Goal: Task Accomplishment & Management: Complete application form

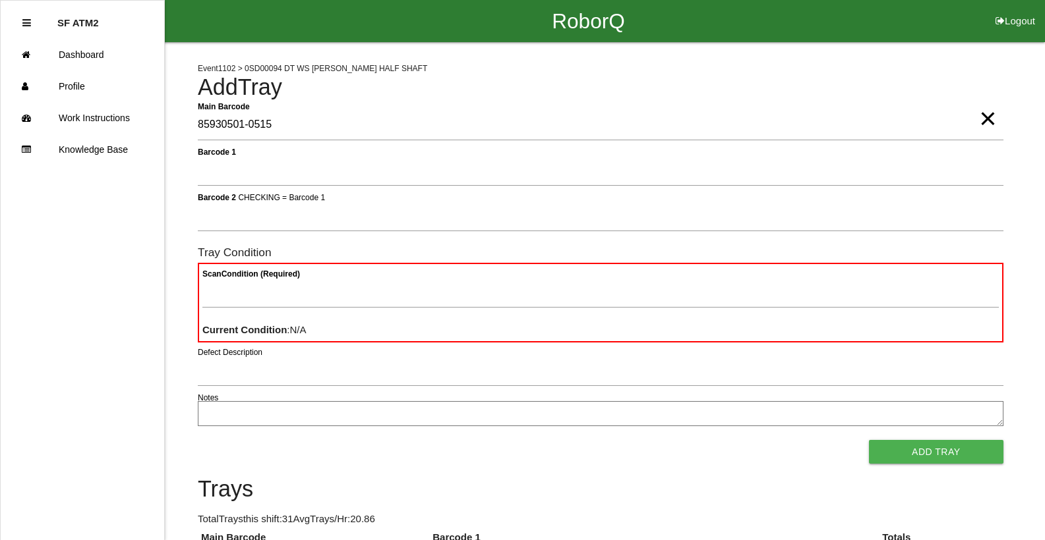
type Barcode "85930501-0515"
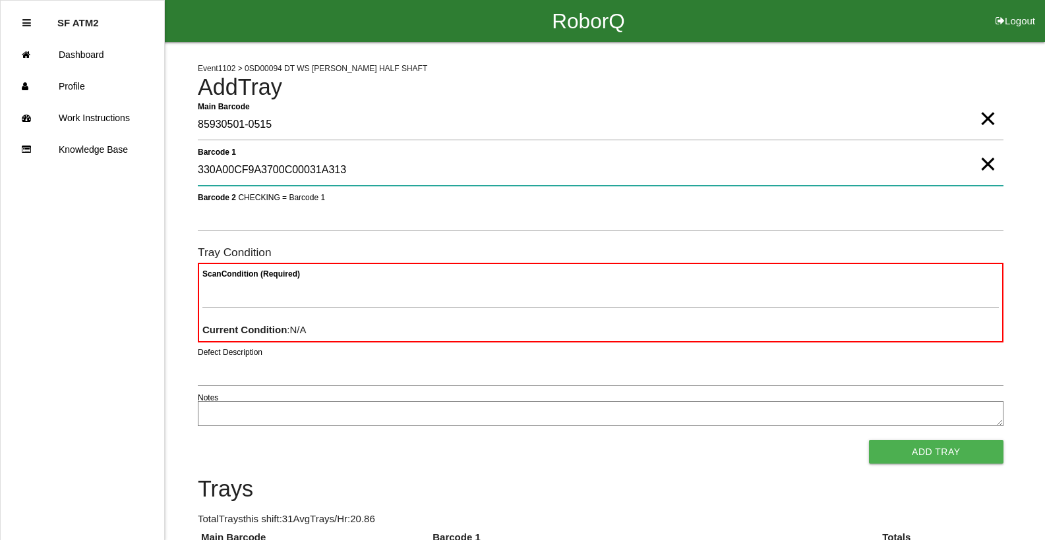
type 1 "330A00CF9A3700C00031A313"
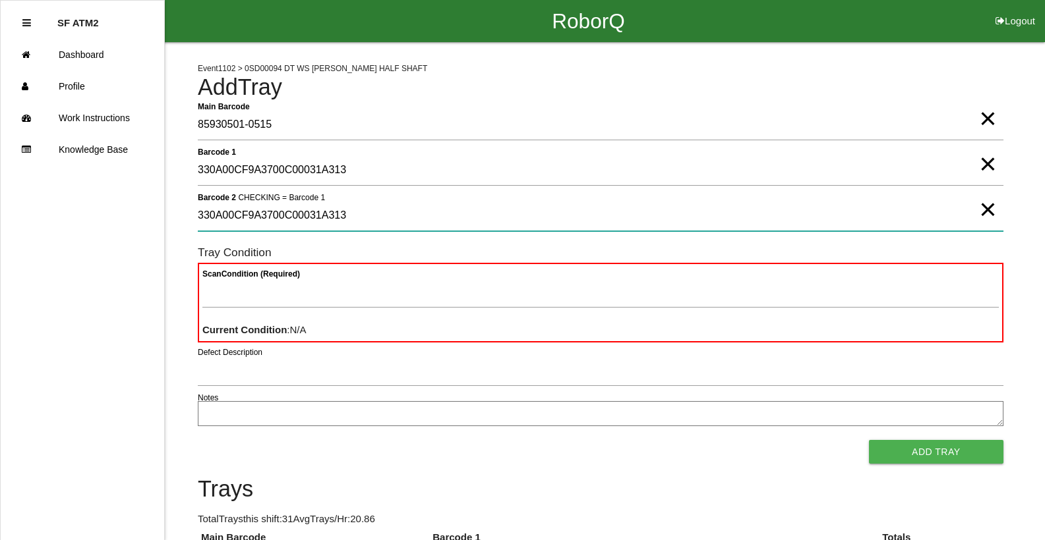
type 2 "330A00CF9A3700C00031A313"
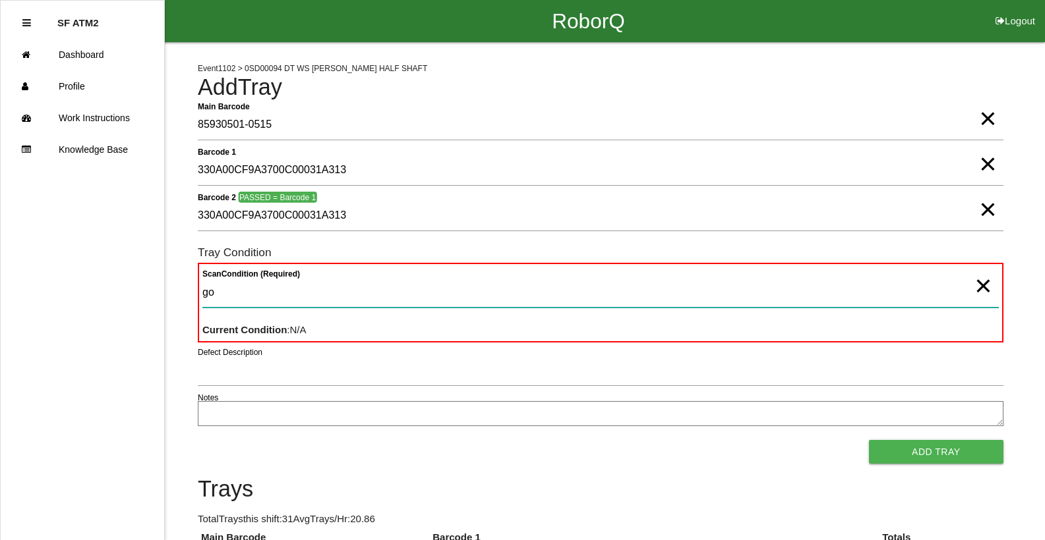
type Condition "goo"
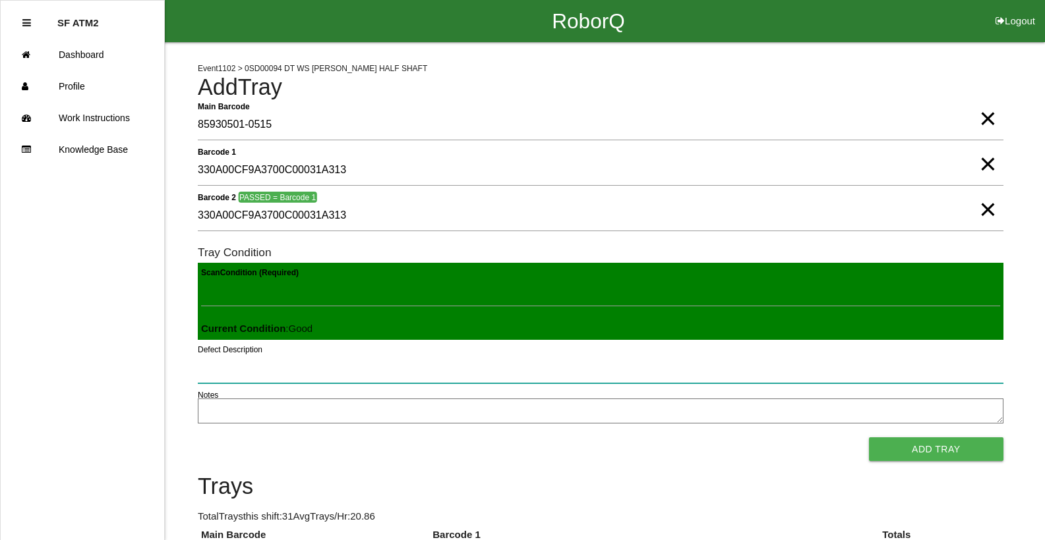
click at [869, 438] on button "Add Tray" at bounding box center [936, 450] width 134 height 24
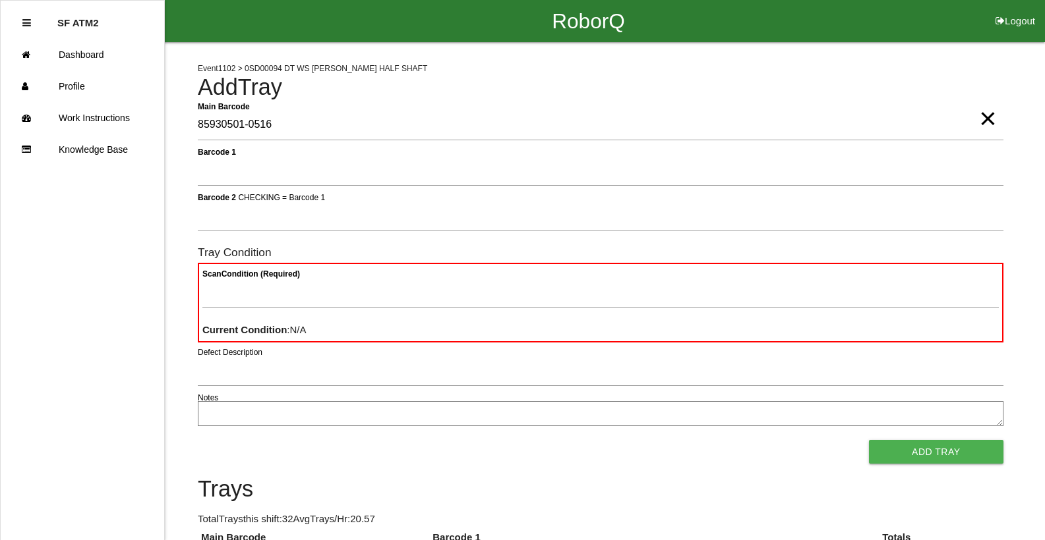
type Barcode "85930501-0516"
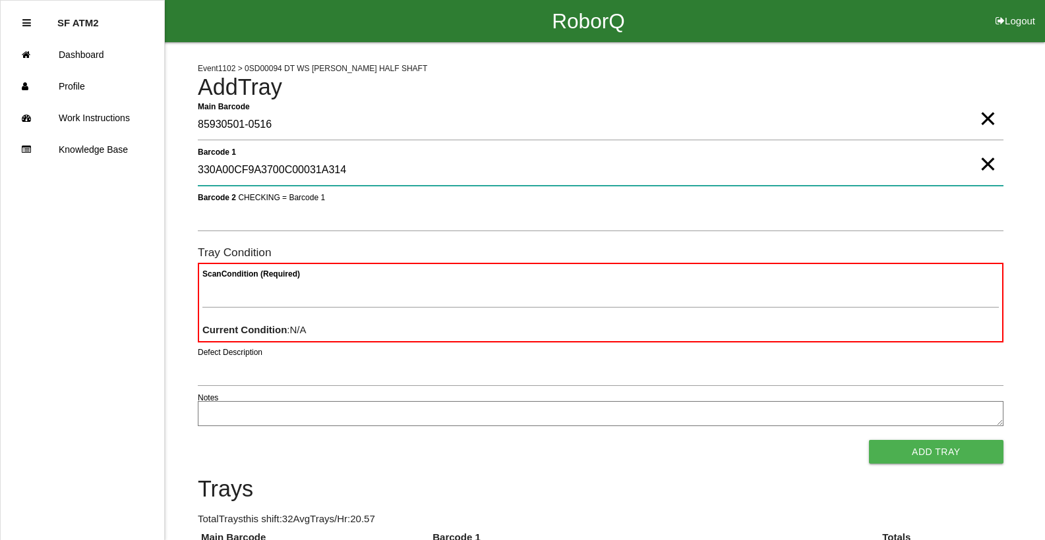
type 1 "330A00CF9A3700C00031A314"
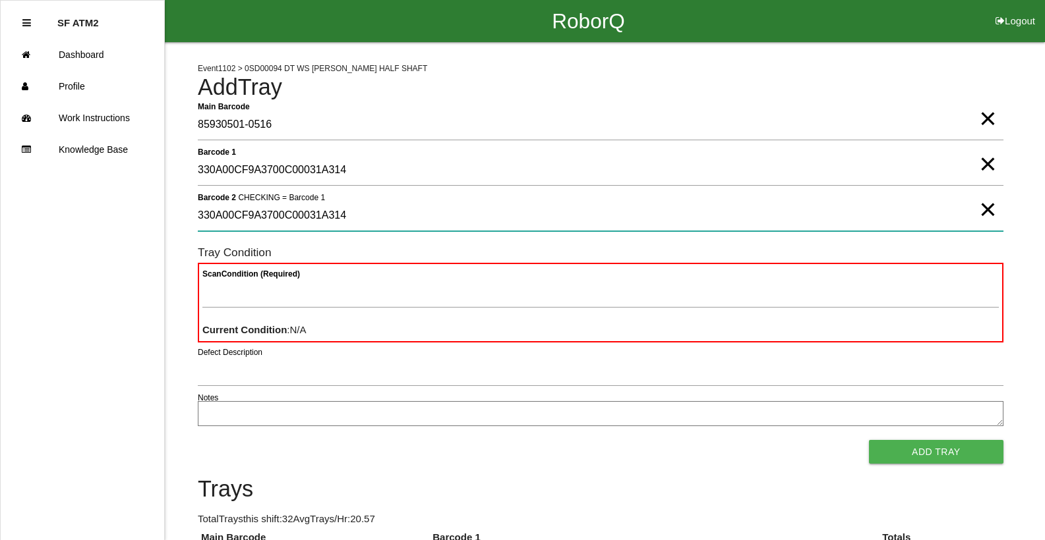
type 2 "330A00CF9A3700C00031A314"
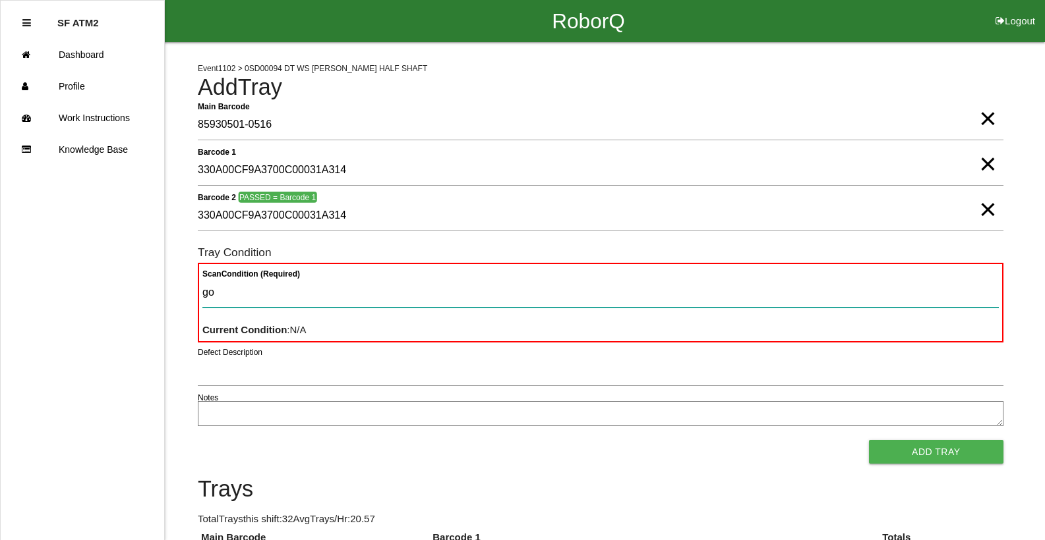
type Condition "goo"
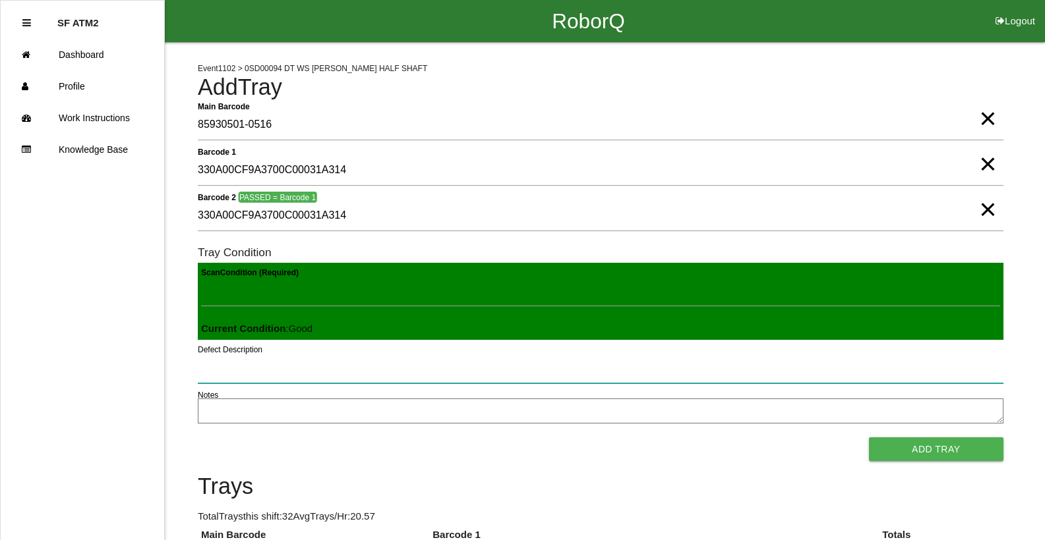
click at [869, 438] on button "Add Tray" at bounding box center [936, 450] width 134 height 24
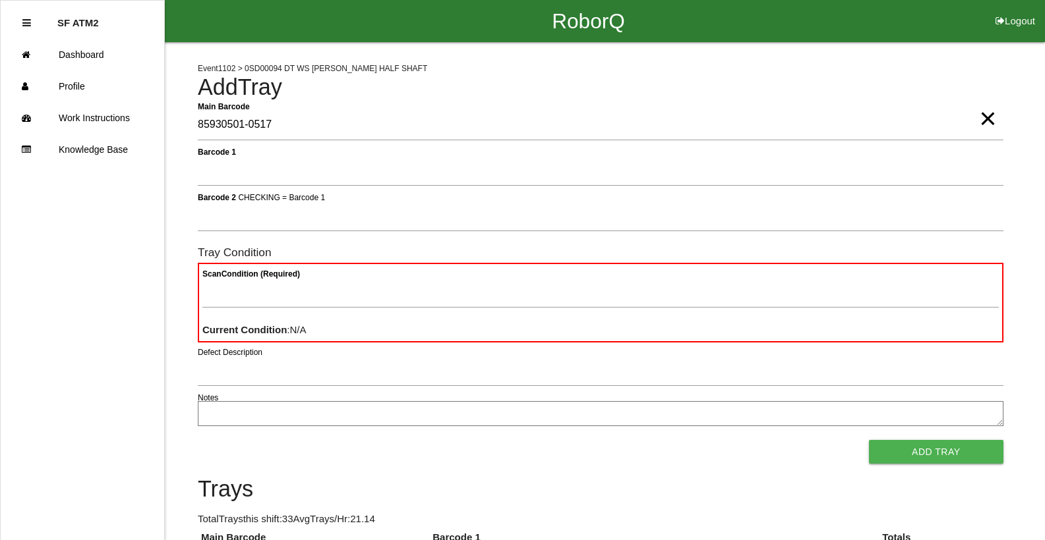
type Barcode "85930501-0517"
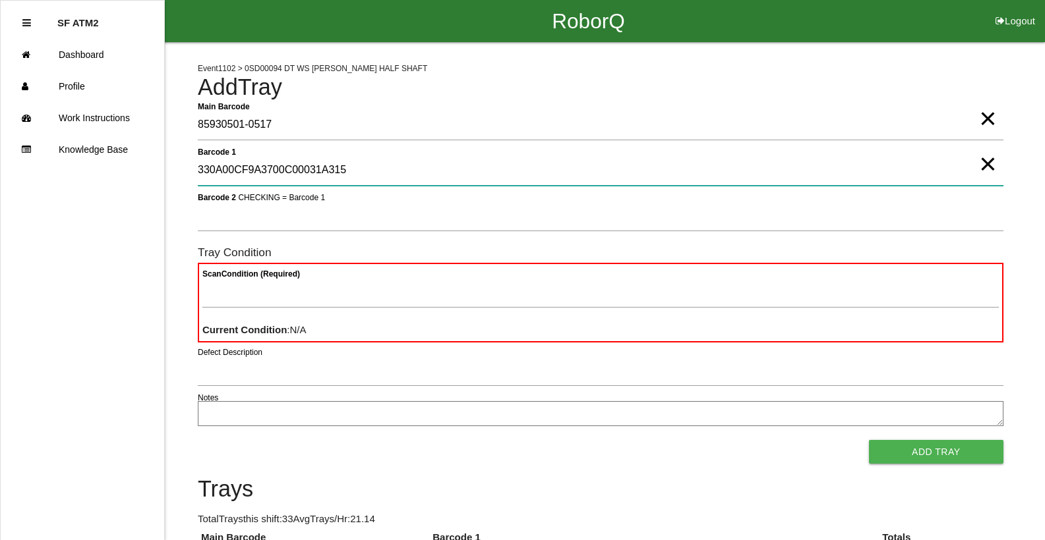
type 1 "330A00CF9A3700C00031A315"
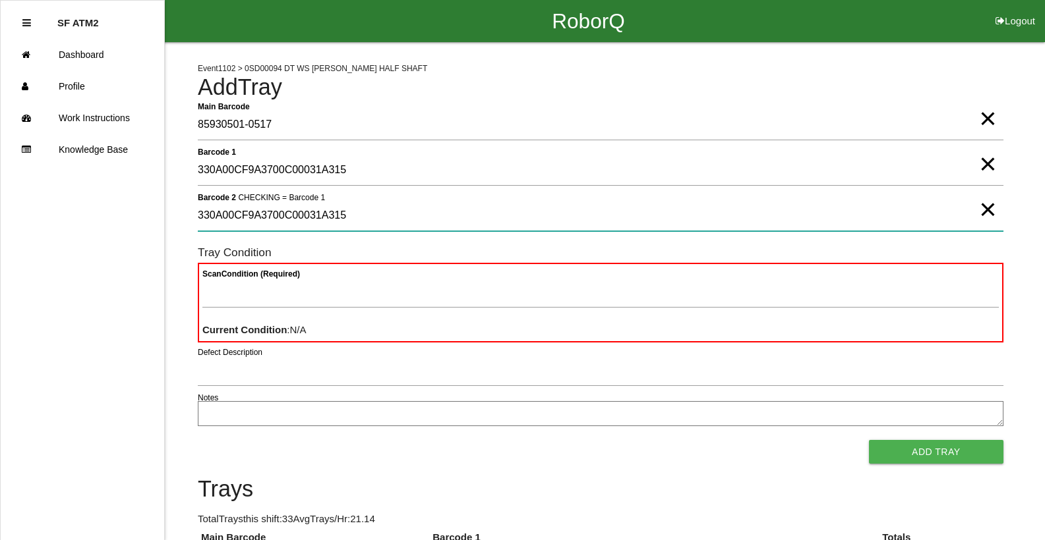
type 2 "330A00CF9A3700C00031A315"
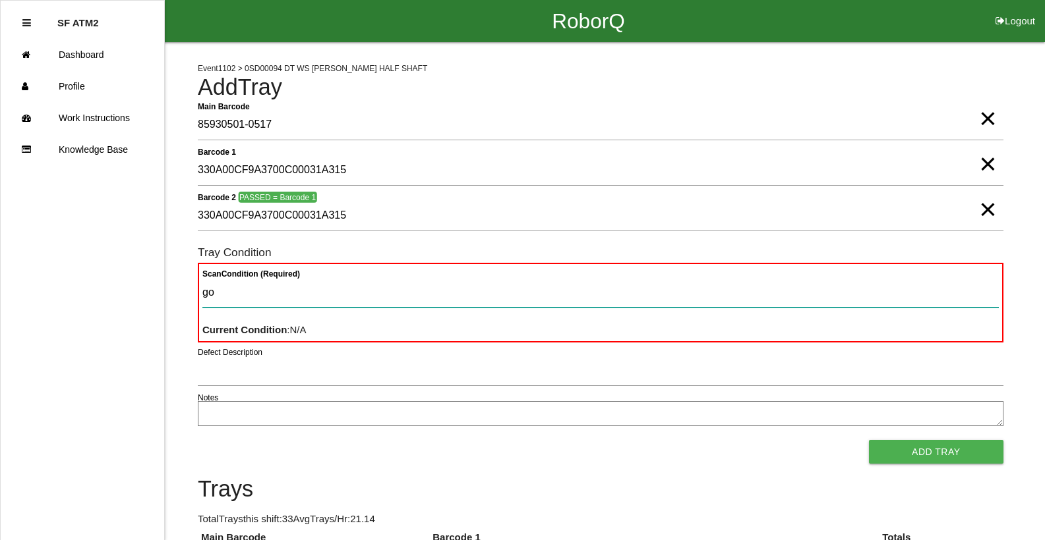
type Condition "goo"
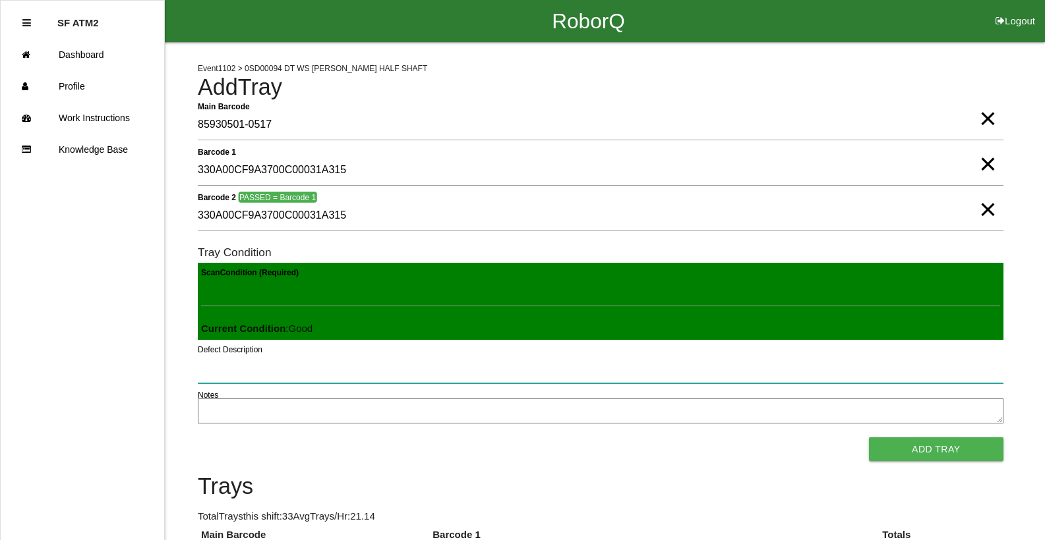
click at [869, 438] on button "Add Tray" at bounding box center [936, 450] width 134 height 24
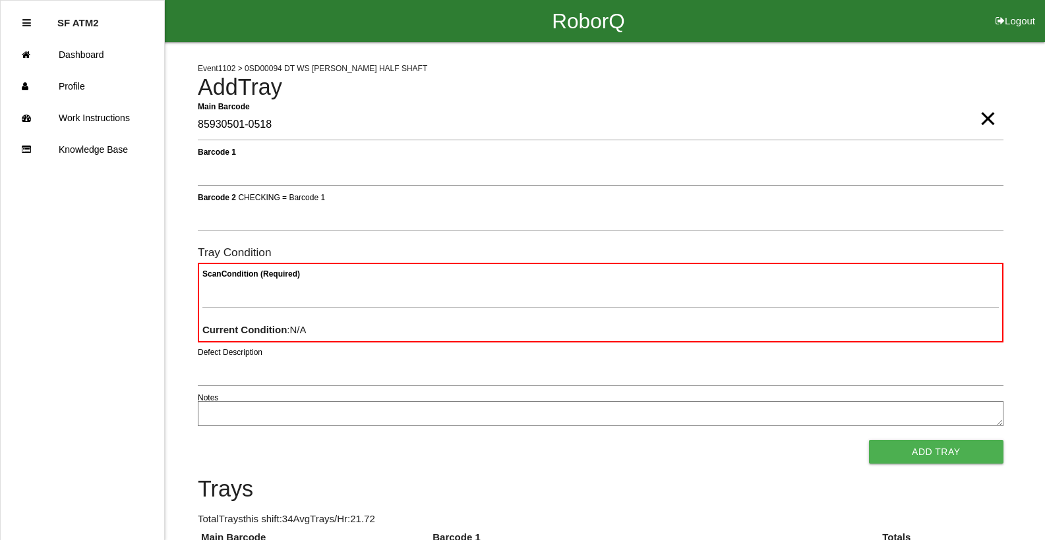
type Barcode "85930501-0518"
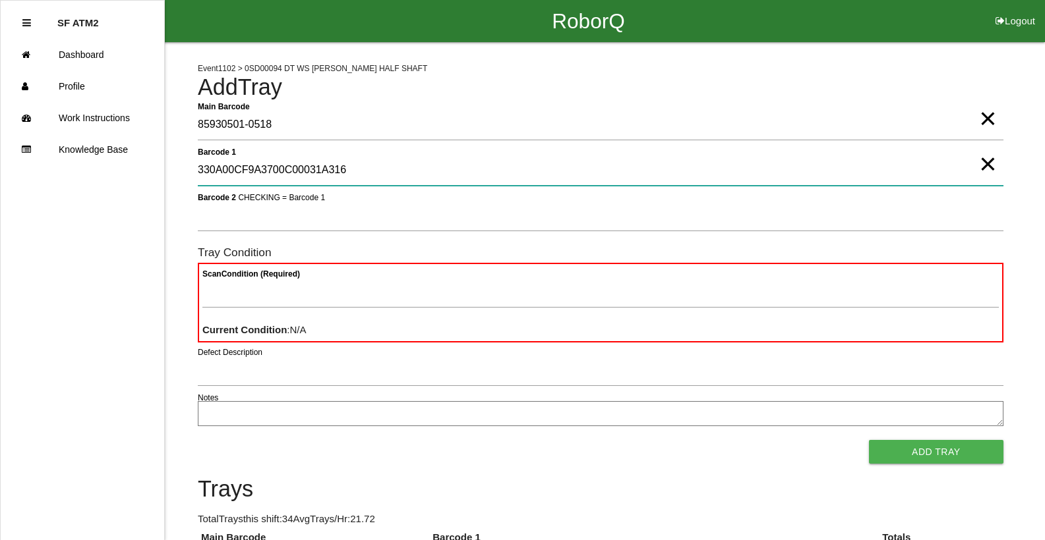
type 1 "330A00CF9A3700C00031A316"
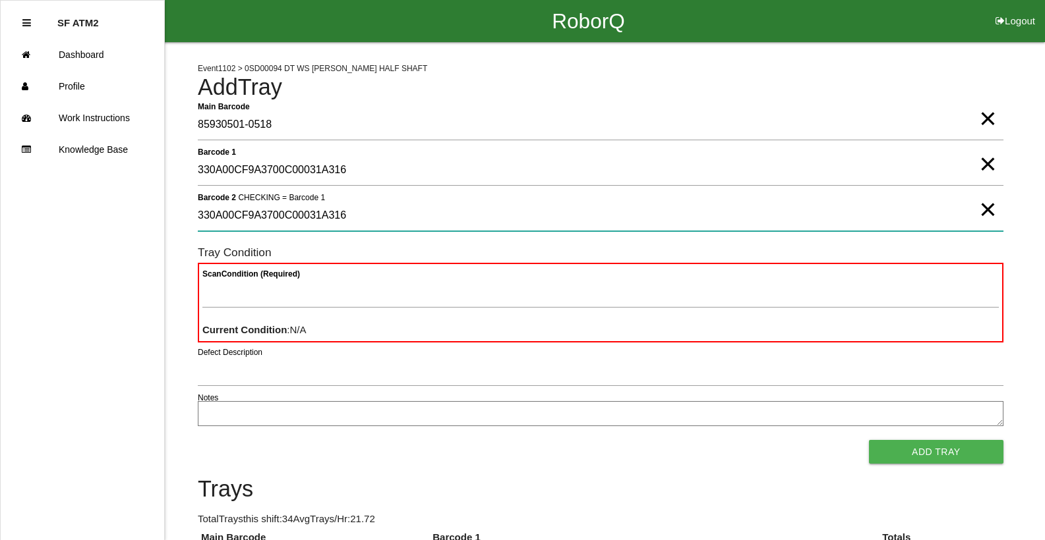
type 2 "330A00CF9A3700C00031A316"
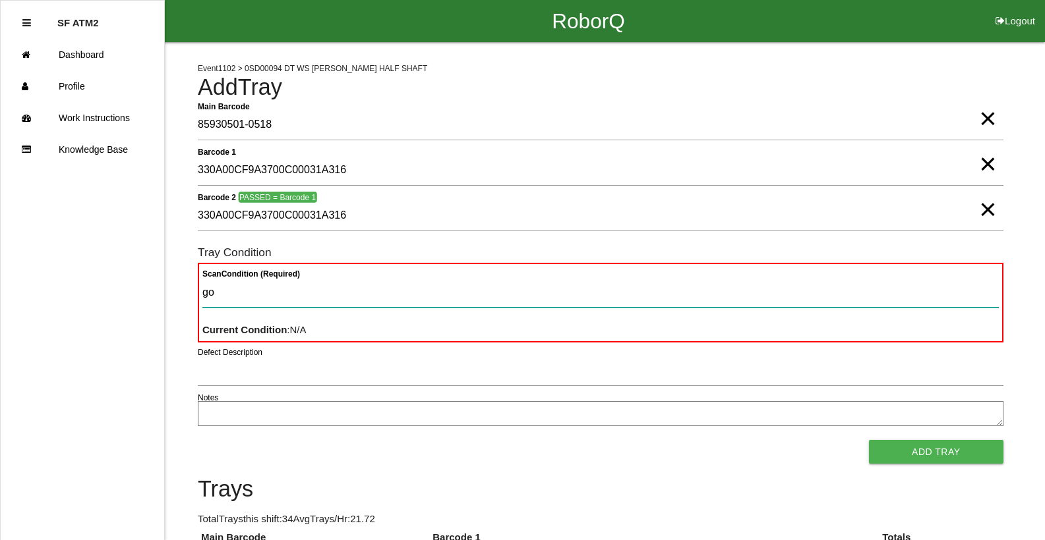
type Condition "goo"
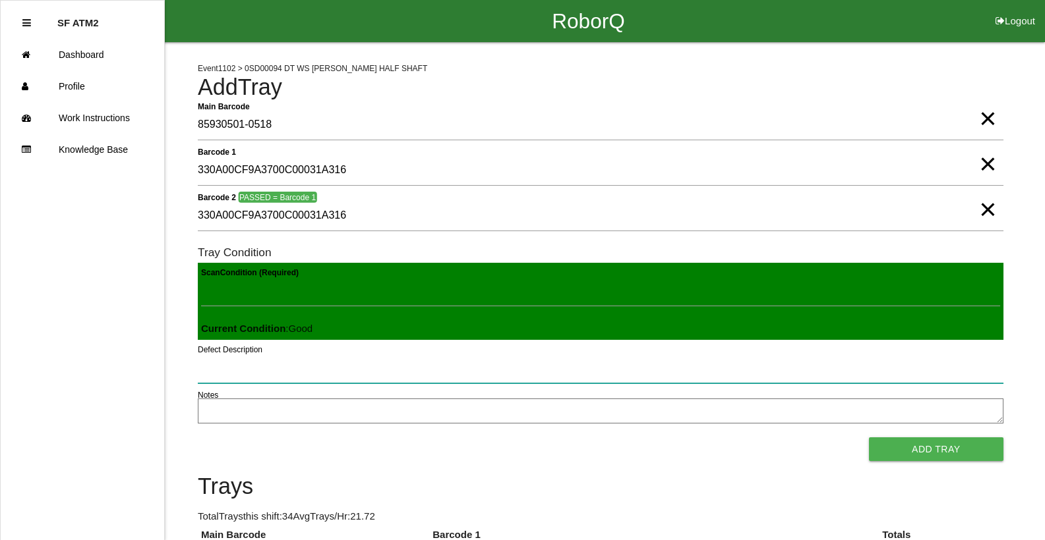
click at [869, 438] on button "Add Tray" at bounding box center [936, 450] width 134 height 24
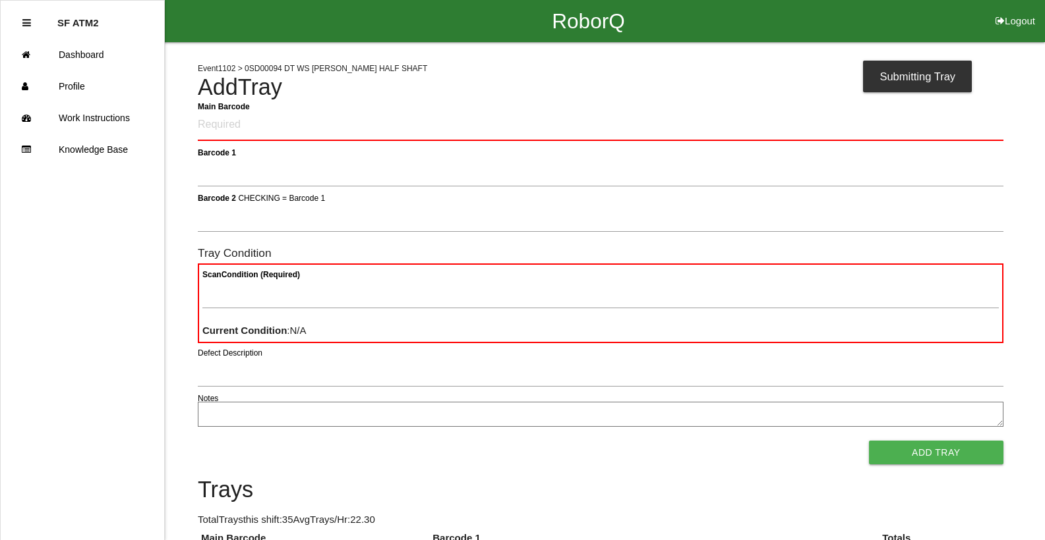
click at [869, 441] on button "Add Tray" at bounding box center [936, 453] width 134 height 24
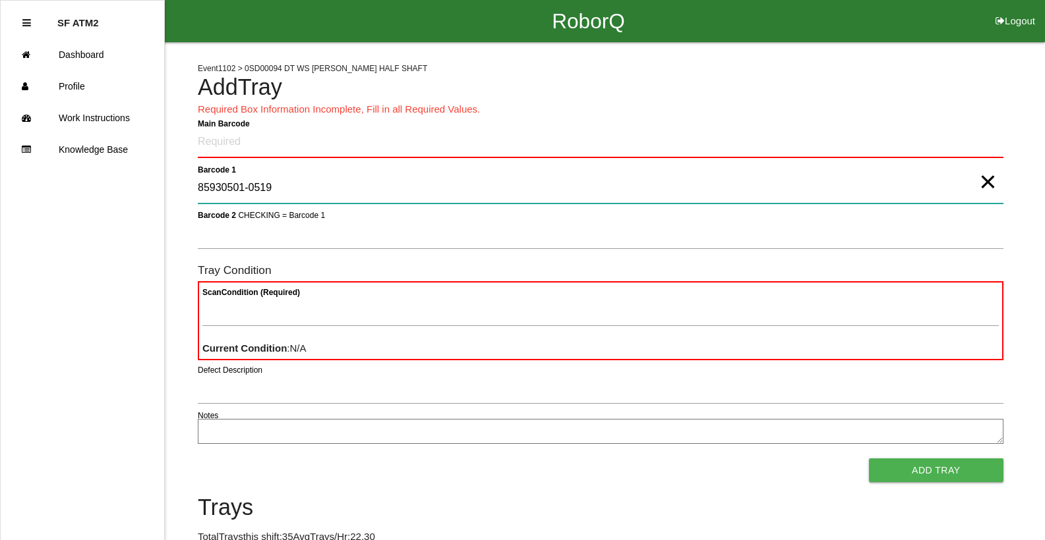
type 1 "85930501-0519"
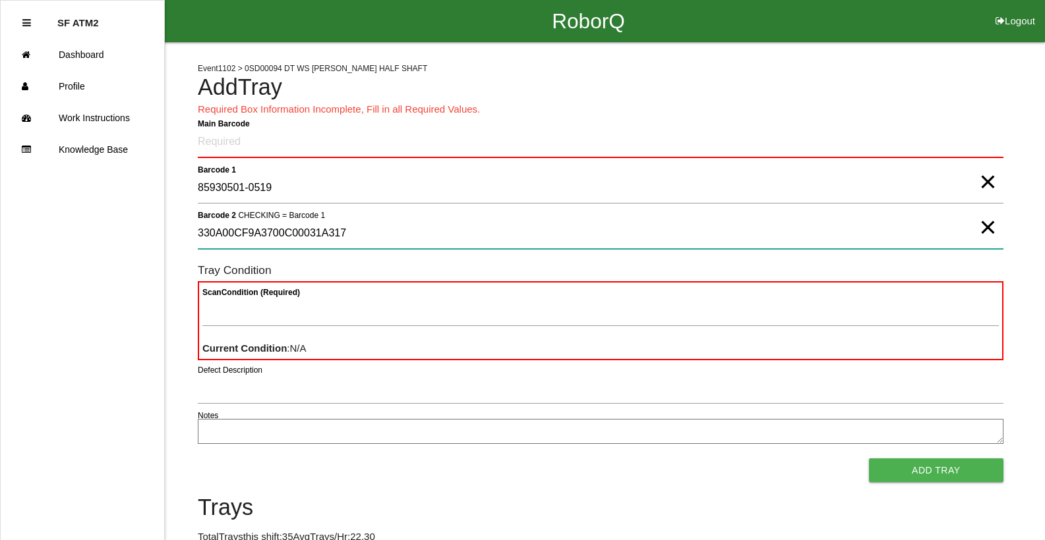
type 2 "330A00CF9A3700C00031A317"
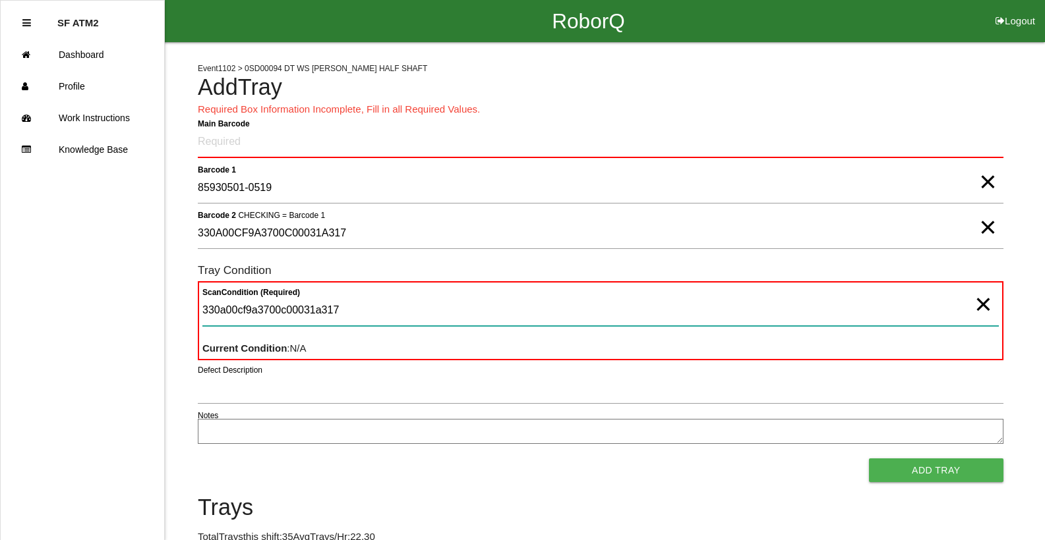
type Condition "330a00cf9a3700c00031a317"
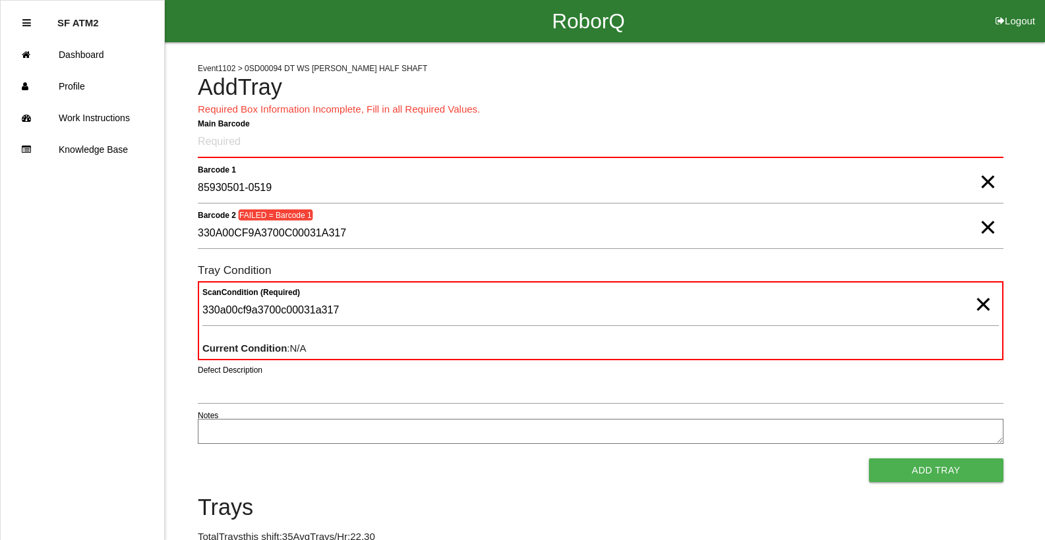
click at [983, 305] on span "×" at bounding box center [982, 291] width 17 height 26
click at [972, 131] on Barcode "Main Barcode" at bounding box center [600, 142] width 805 height 31
click at [983, 182] on span "×" at bounding box center [987, 169] width 17 height 26
click at [840, 160] on div "Main Barcode" at bounding box center [600, 145] width 805 height 36
click at [772, 141] on Barcode "Main Barcode" at bounding box center [600, 142] width 805 height 31
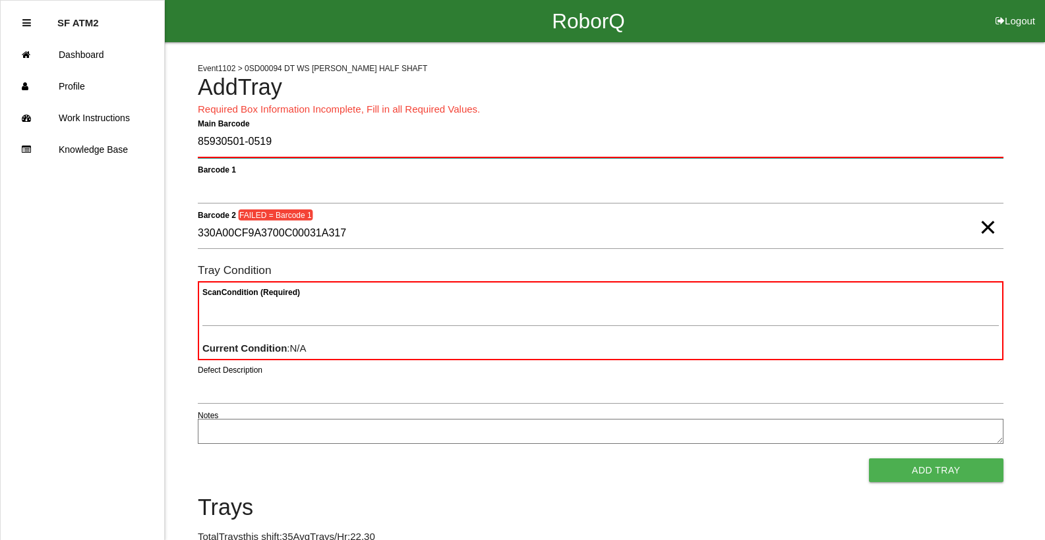
type Barcode "85930501-0519"
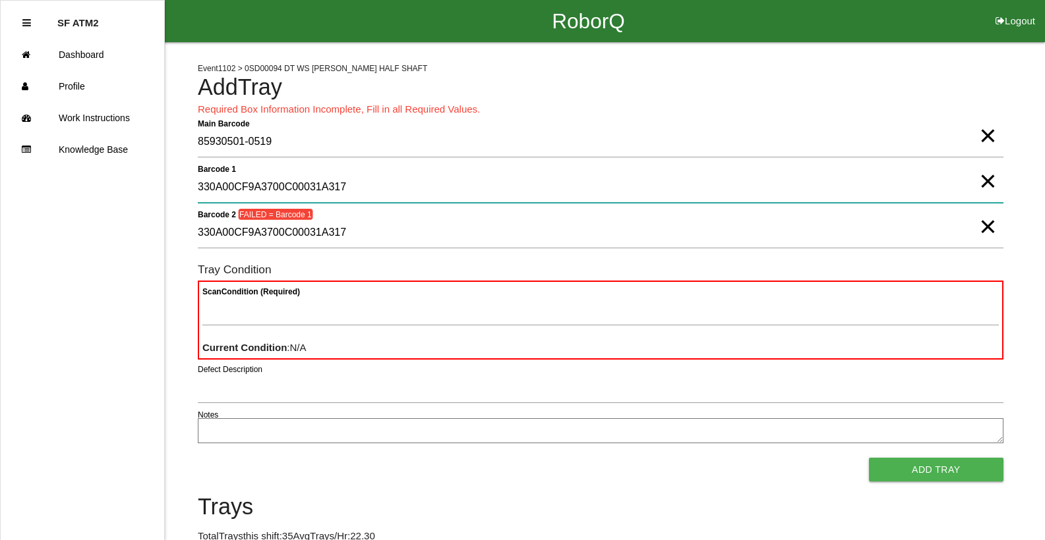
type 1 "330A00CF9A3700C00031A317"
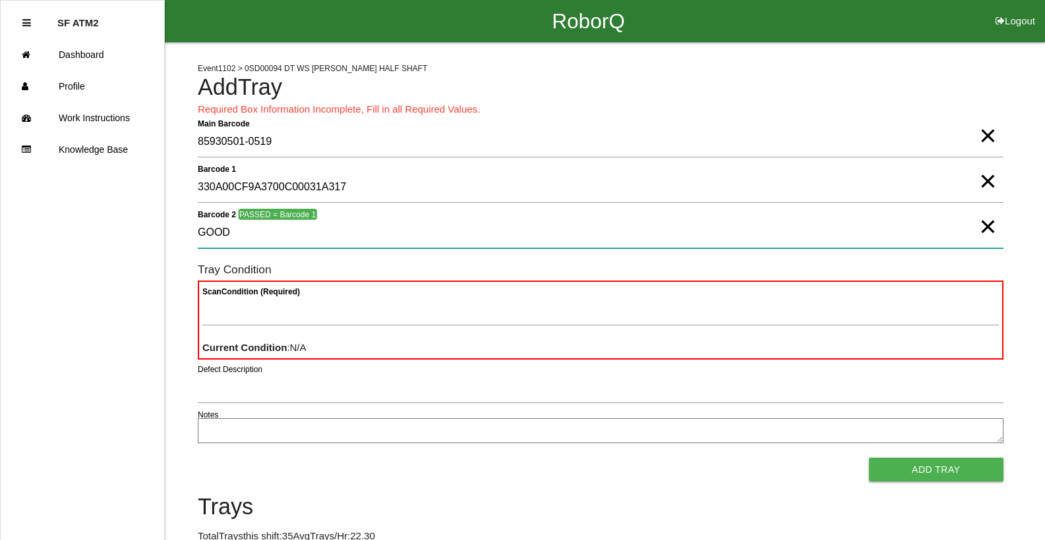
type 2 "GOOD"
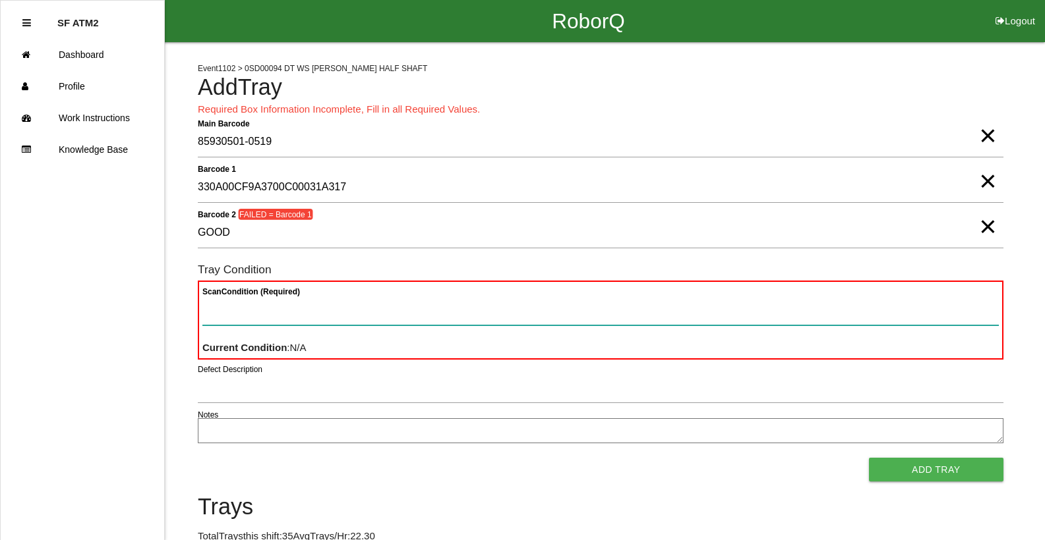
click at [869, 458] on button "Add Tray" at bounding box center [936, 470] width 134 height 24
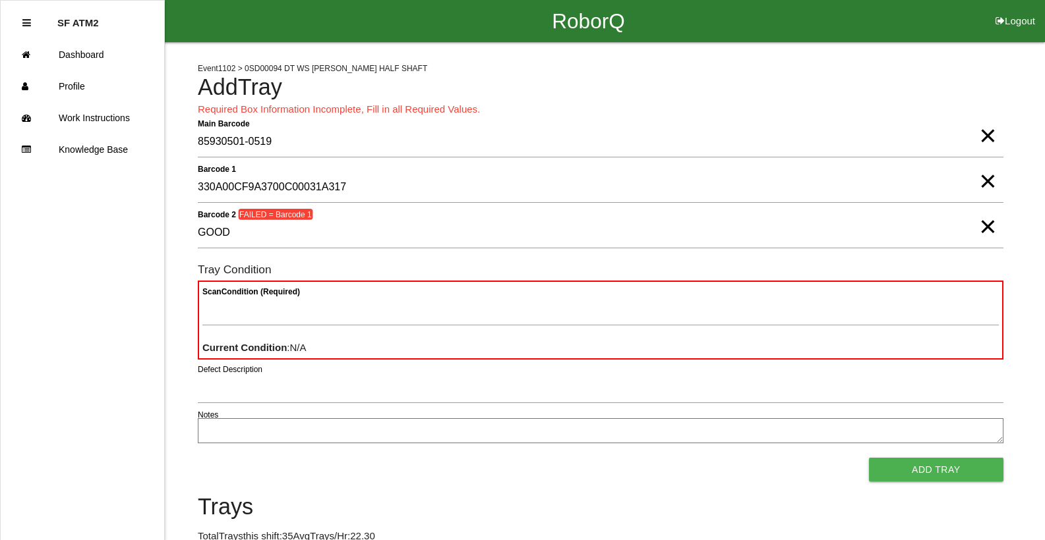
click at [979, 226] on span "×" at bounding box center [987, 213] width 17 height 26
click at [807, 209] on form "Main Barcode 85930501-0519 × Barcode 1 330A00CF9A3700C00031A317 × Barcode 2 CHE…" at bounding box center [600, 304] width 805 height 355
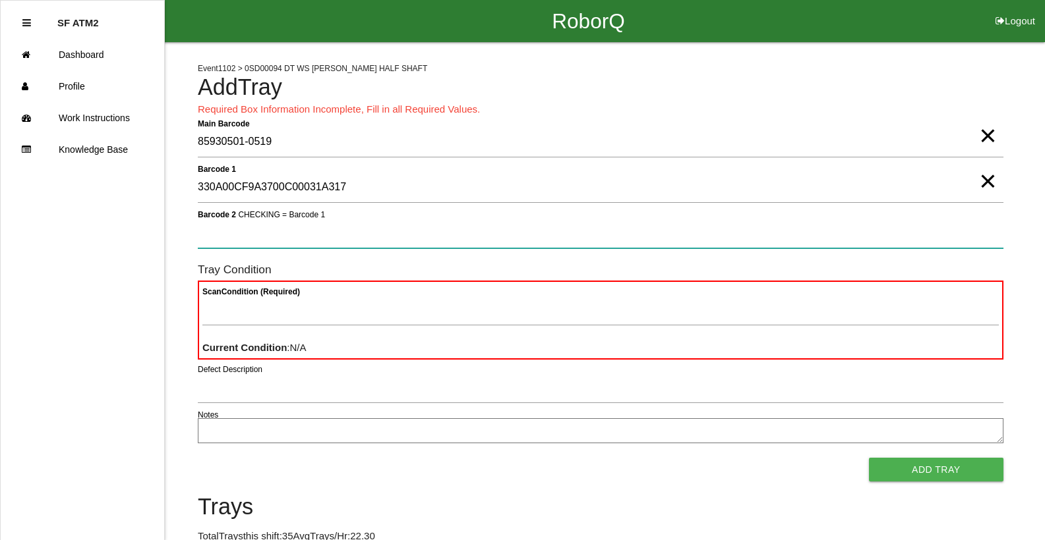
click at [231, 223] on 2 "Barcode 2 CHECKING = Barcode 1" at bounding box center [600, 233] width 805 height 30
type 2 "330A00CF9A3700C00031A317"
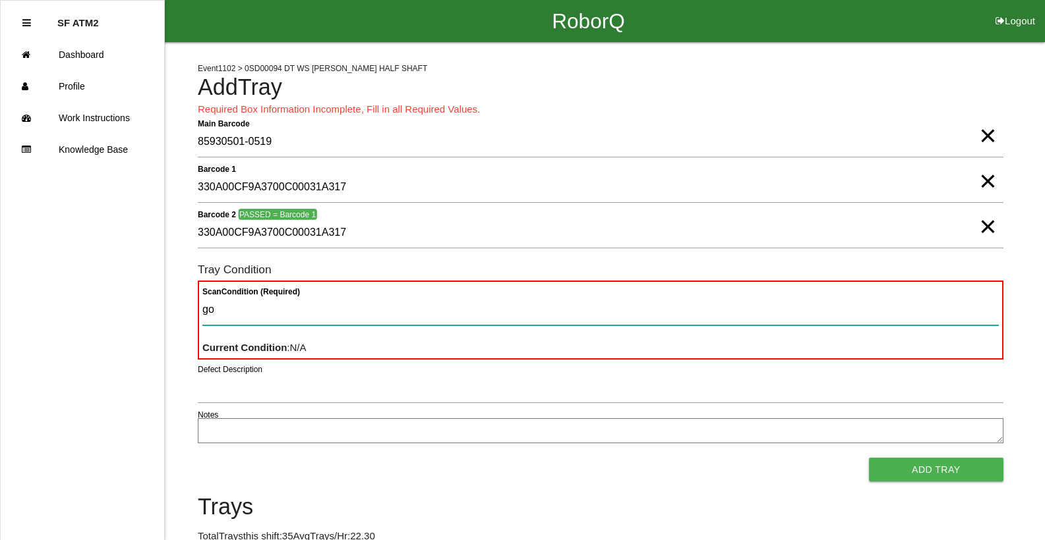
type Condition "goo"
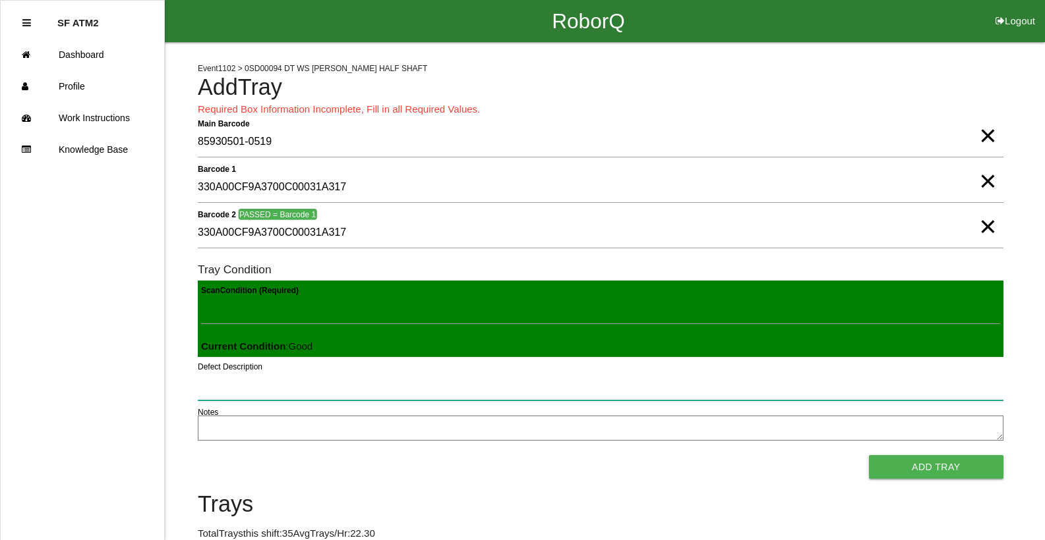
click at [869, 455] on button "Add Tray" at bounding box center [936, 467] width 134 height 24
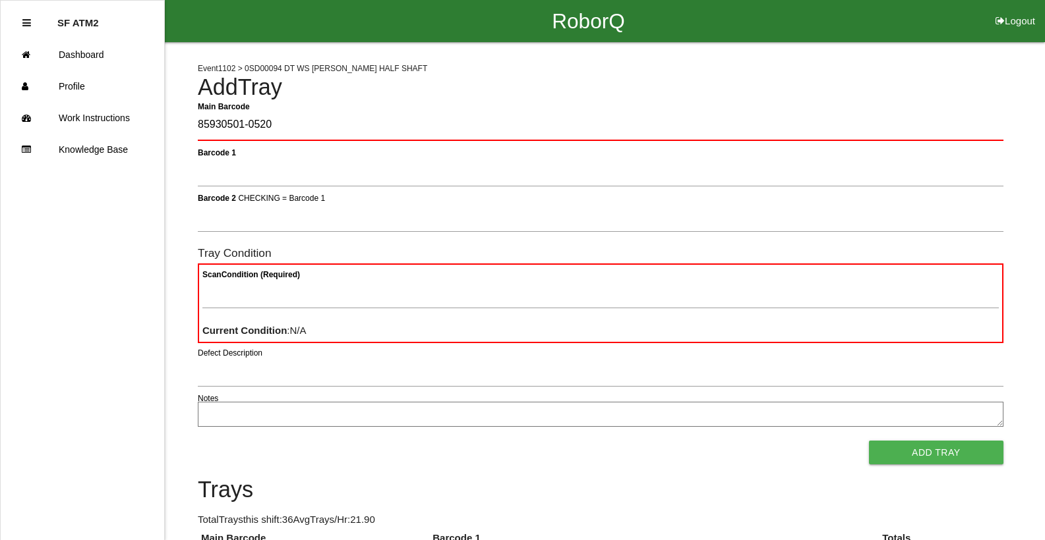
type Barcode "85930501-0520"
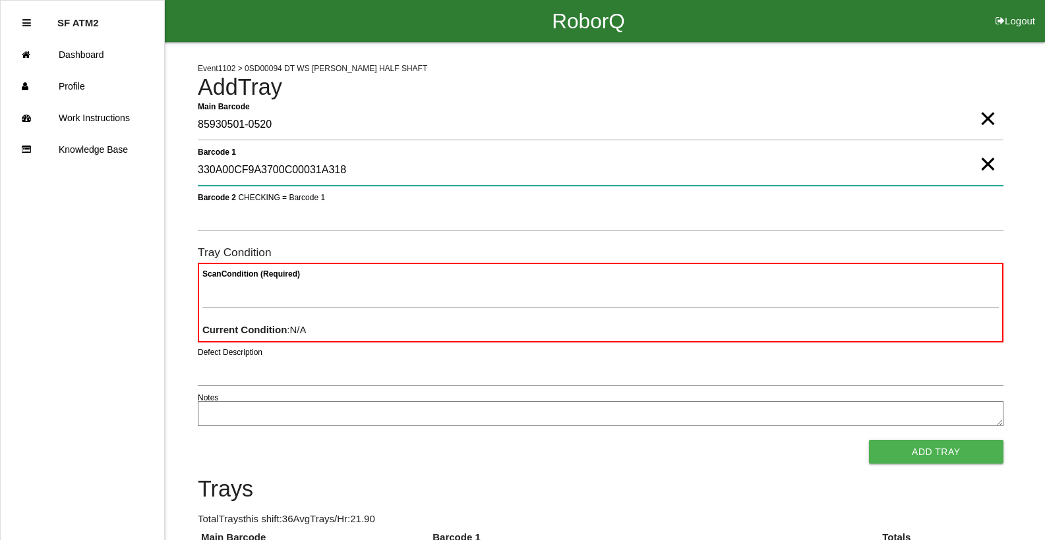
type 1 "330A00CF9A3700C00031A318"
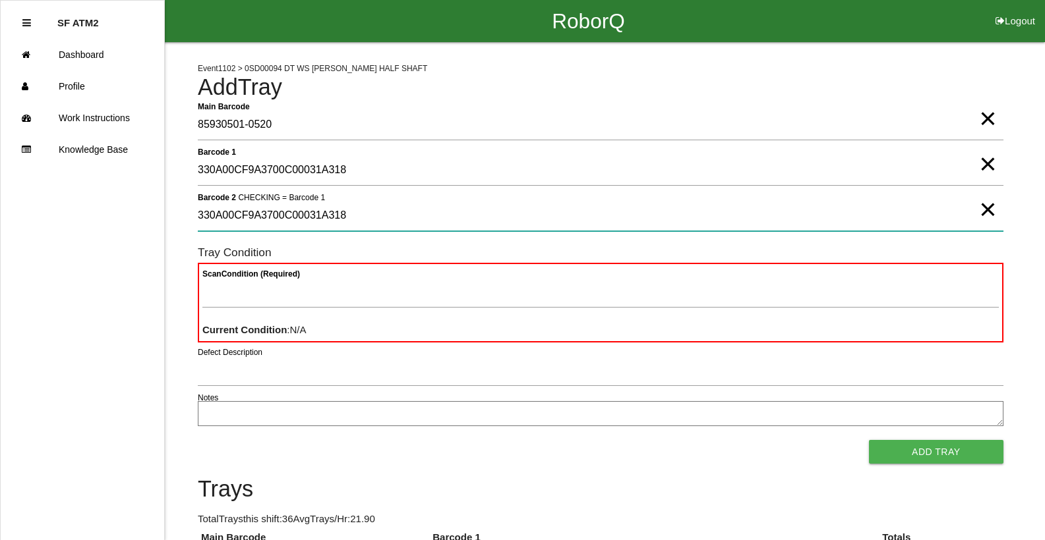
type 2 "330A00CF9A3700C00031A318"
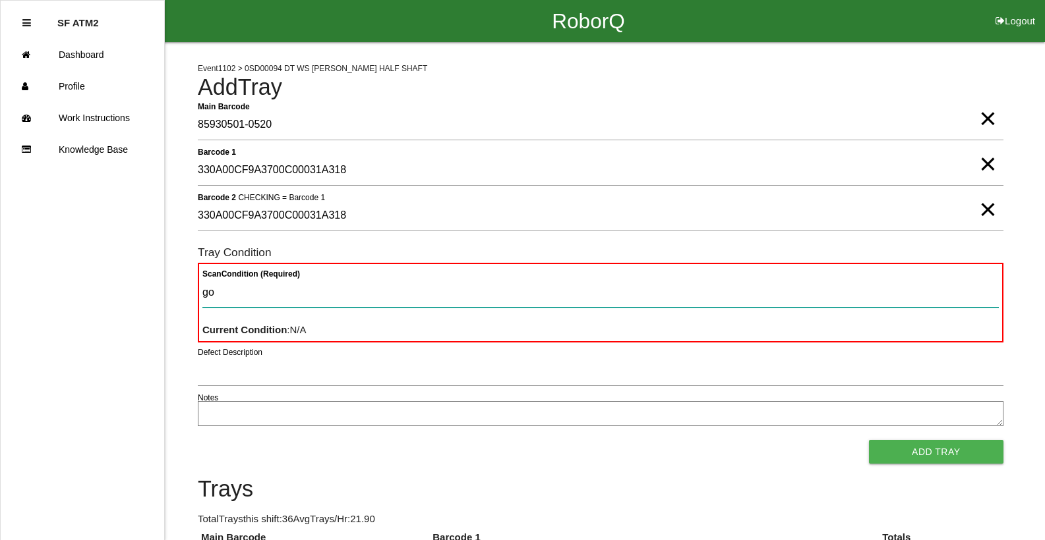
type Condition "goo"
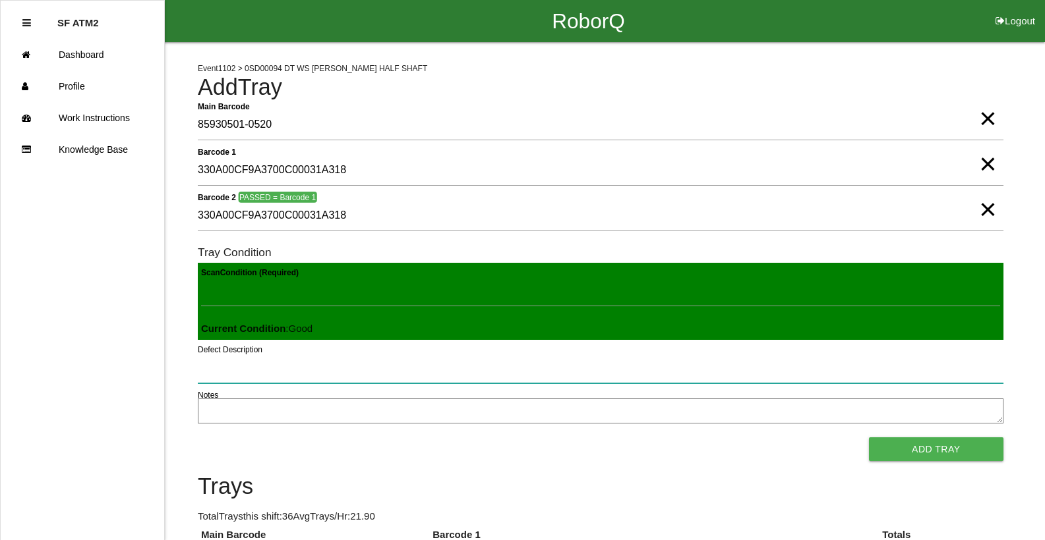
click at [869, 438] on button "Add Tray" at bounding box center [936, 450] width 134 height 24
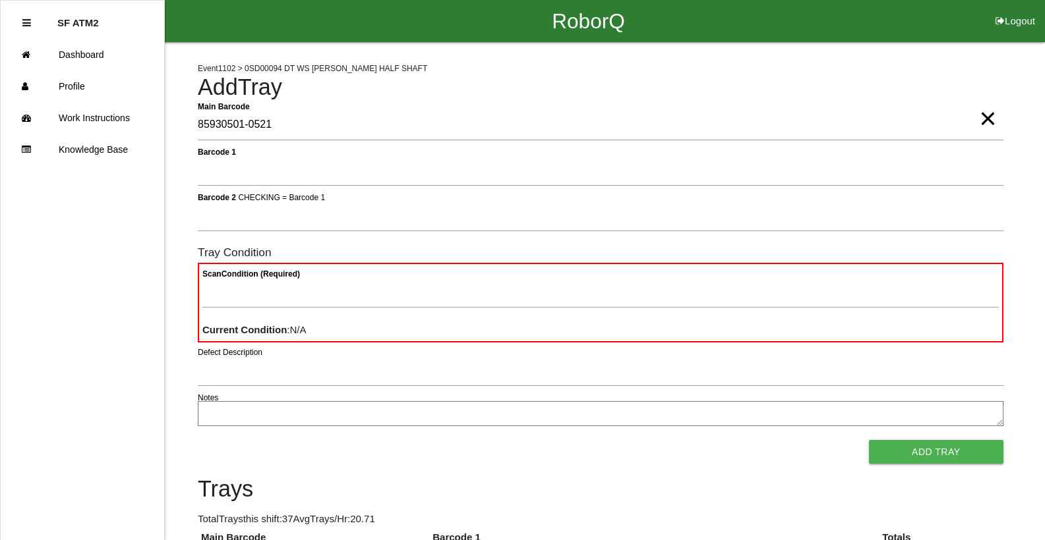
type Barcode "85930501-0521"
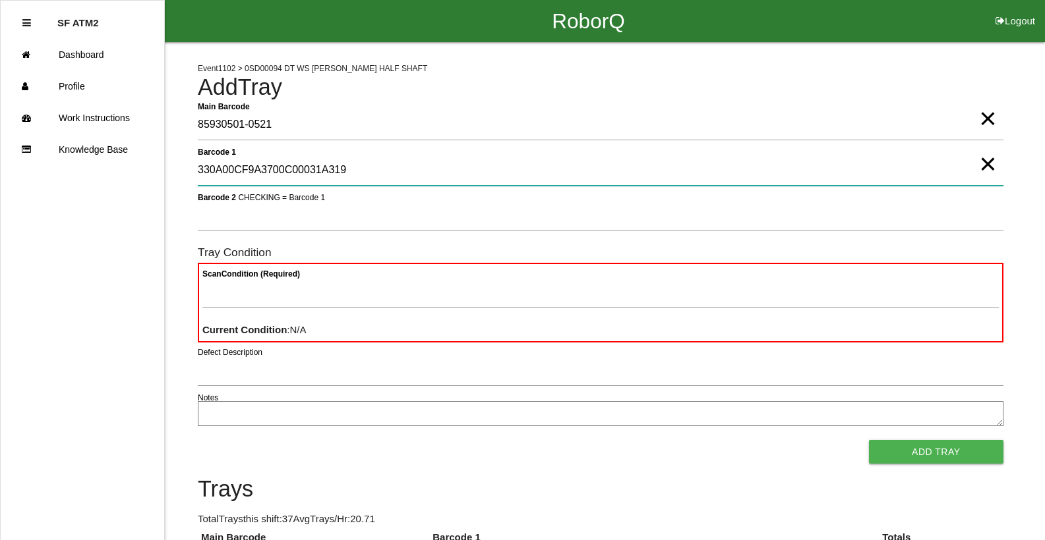
type 1 "330A00CF9A3700C00031A319"
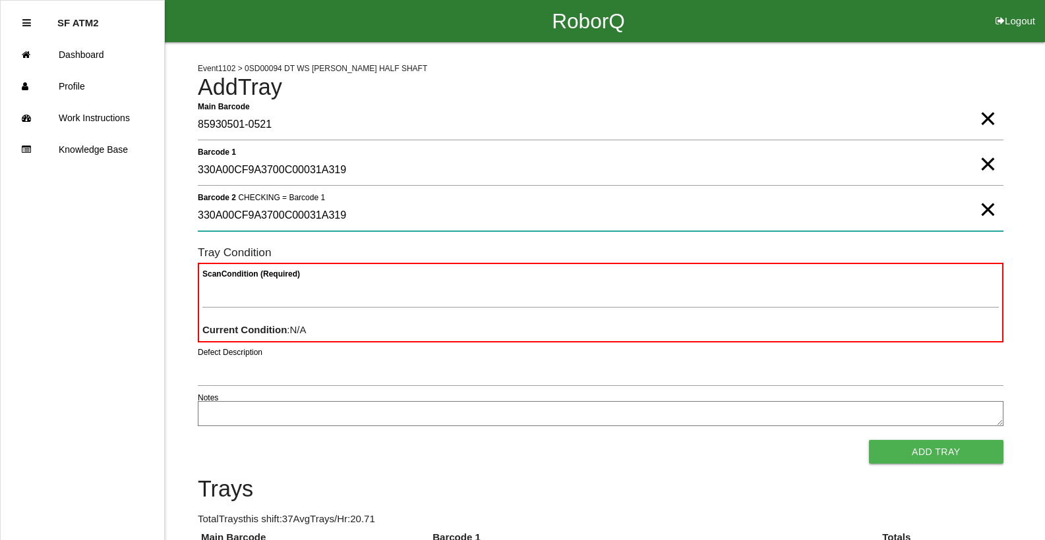
type 2 "330A00CF9A3700C00031A319"
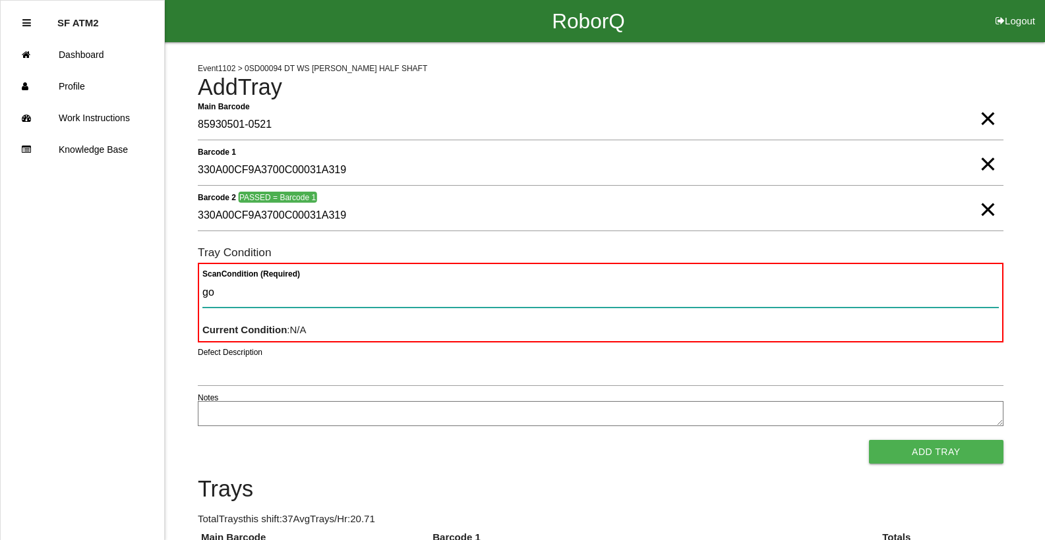
type Condition "goo"
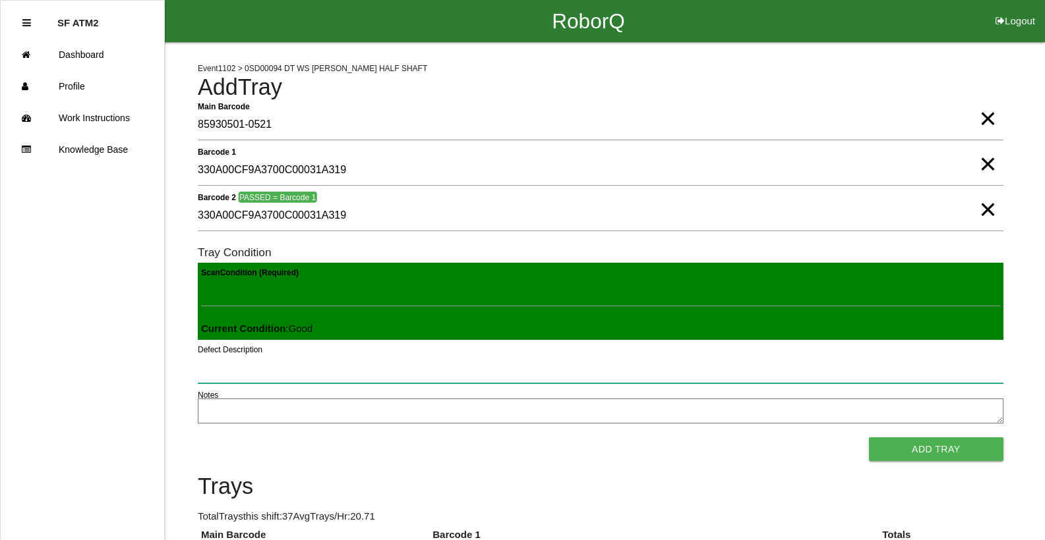
click at [869, 438] on button "Add Tray" at bounding box center [936, 450] width 134 height 24
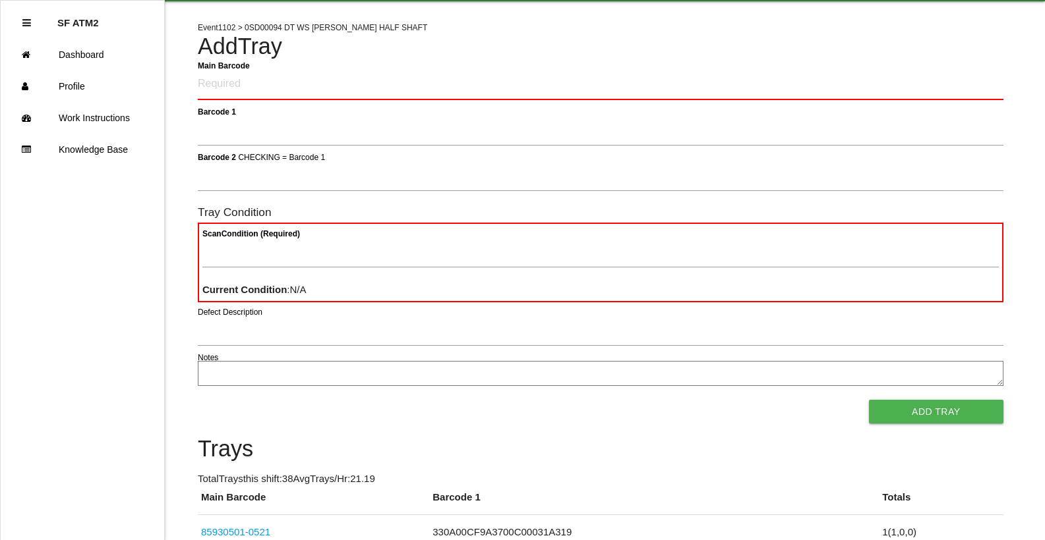
scroll to position [53, 0]
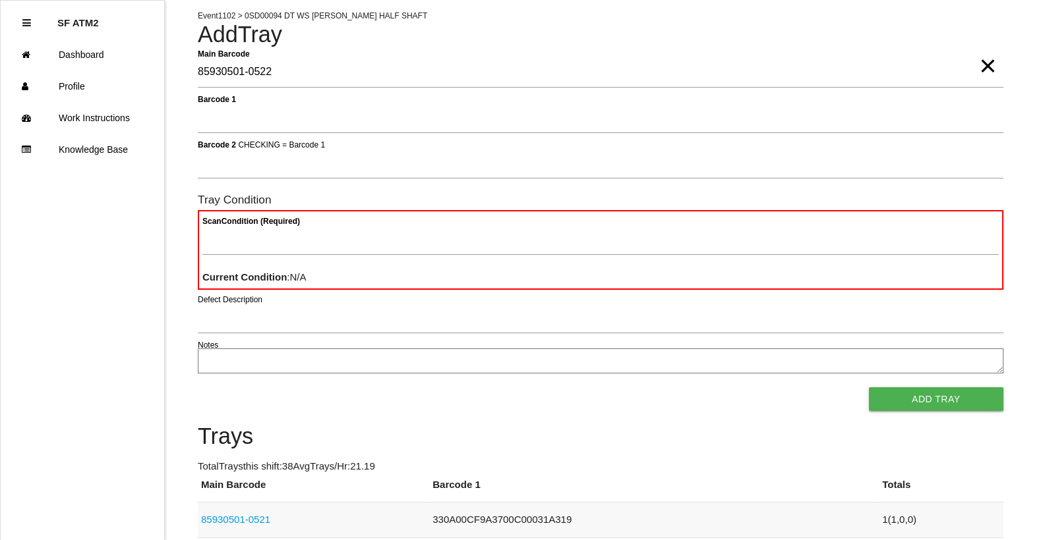
type Barcode "85930501-0522"
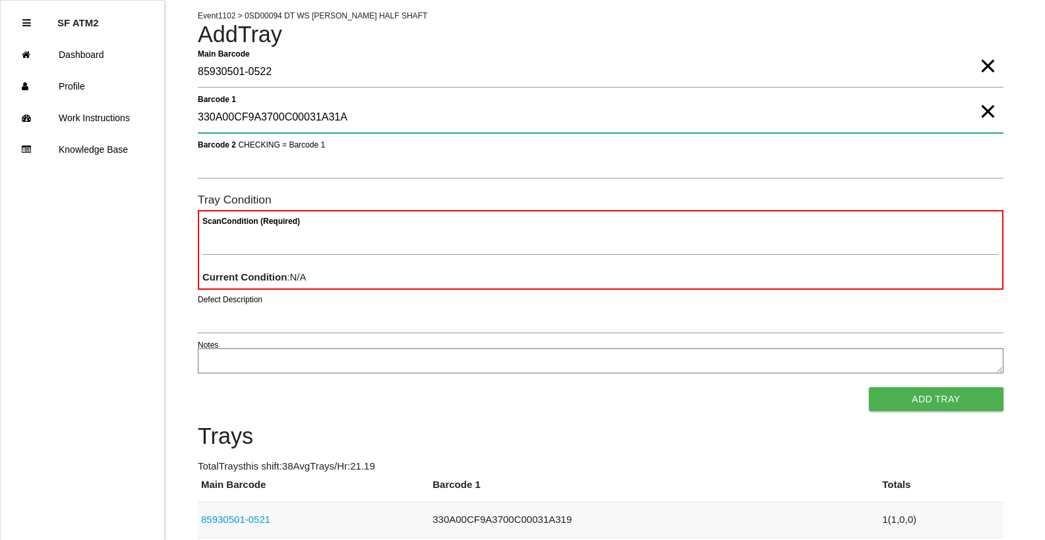
type 1 "330A00CF9A3700C00031A31A"
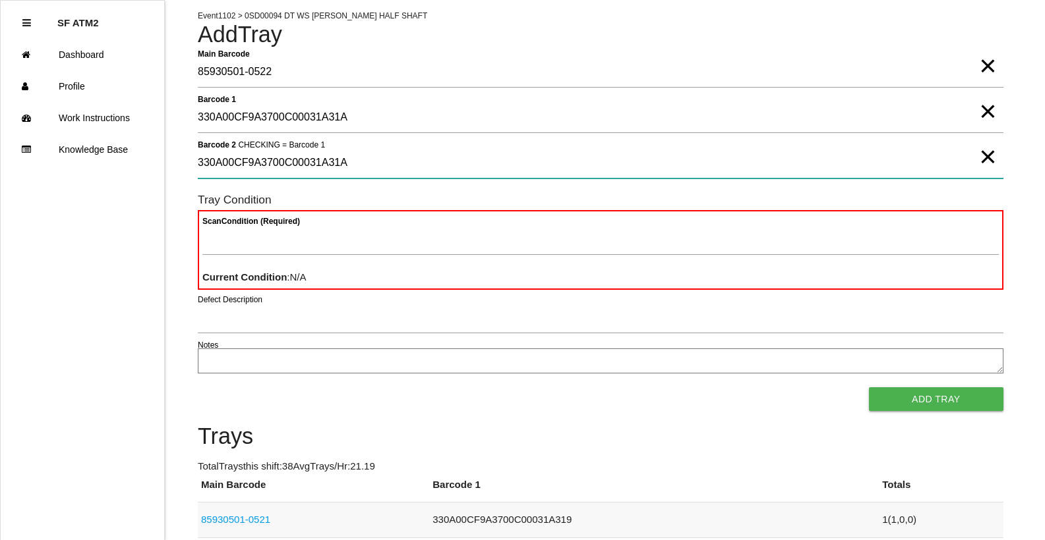
type 2 "330A00CF9A3700C00031A31A"
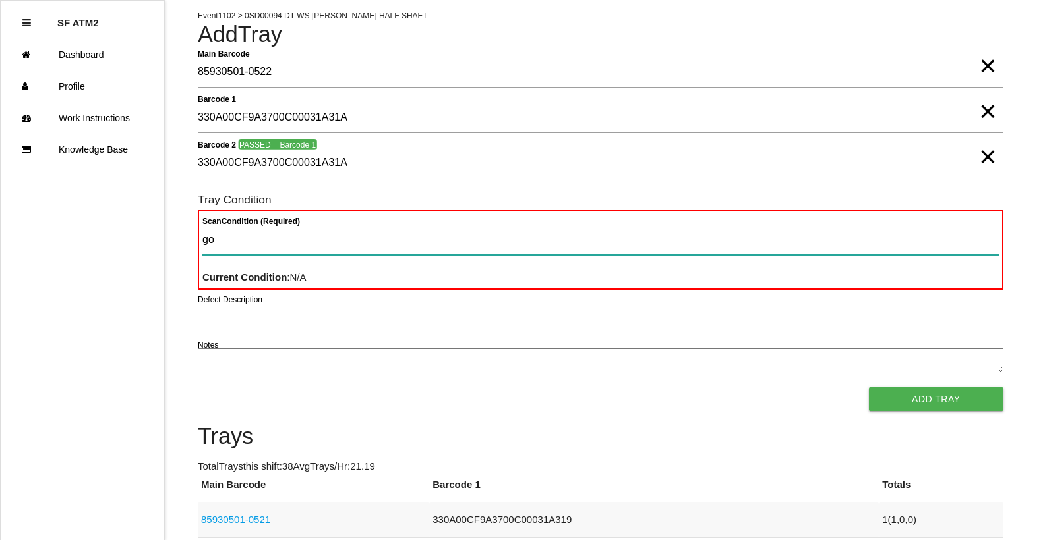
type Condition "goo"
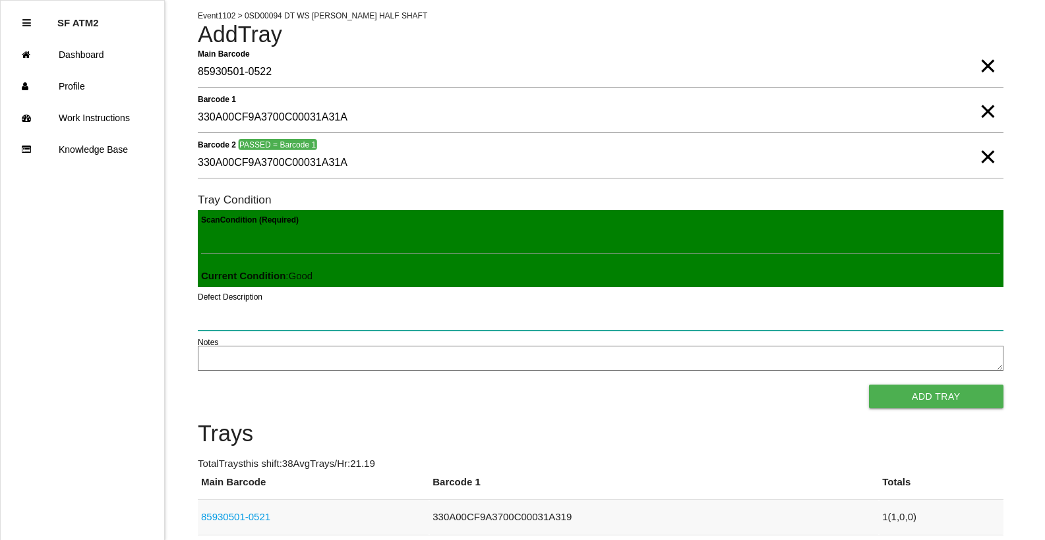
click at [869, 385] on button "Add Tray" at bounding box center [936, 397] width 134 height 24
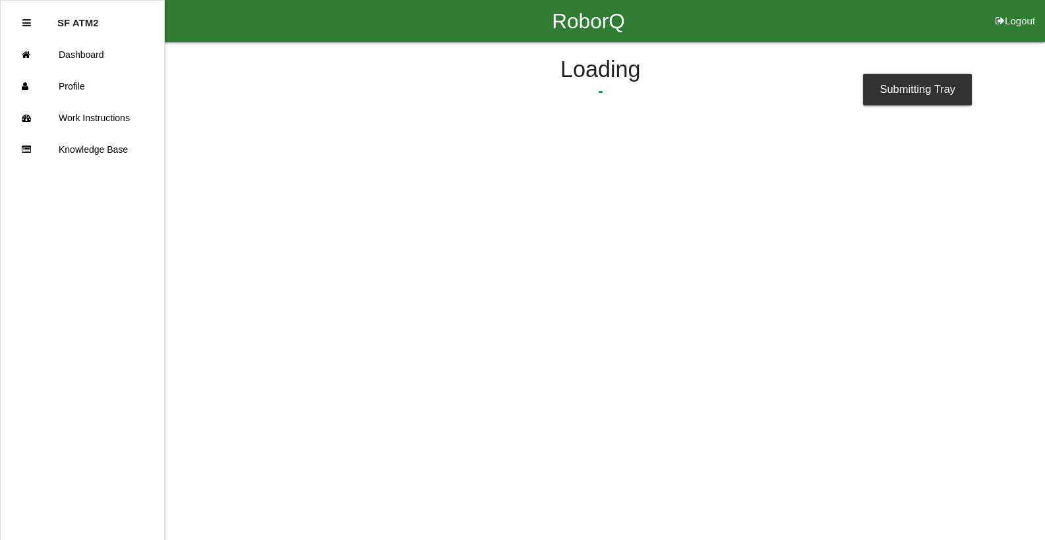
scroll to position [0, 0]
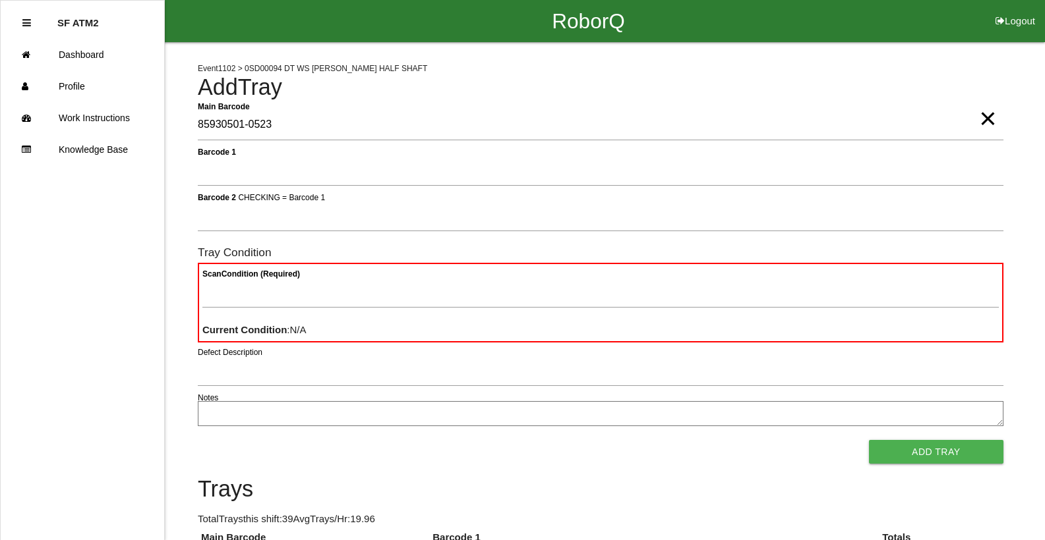
type Barcode "85930501-0523"
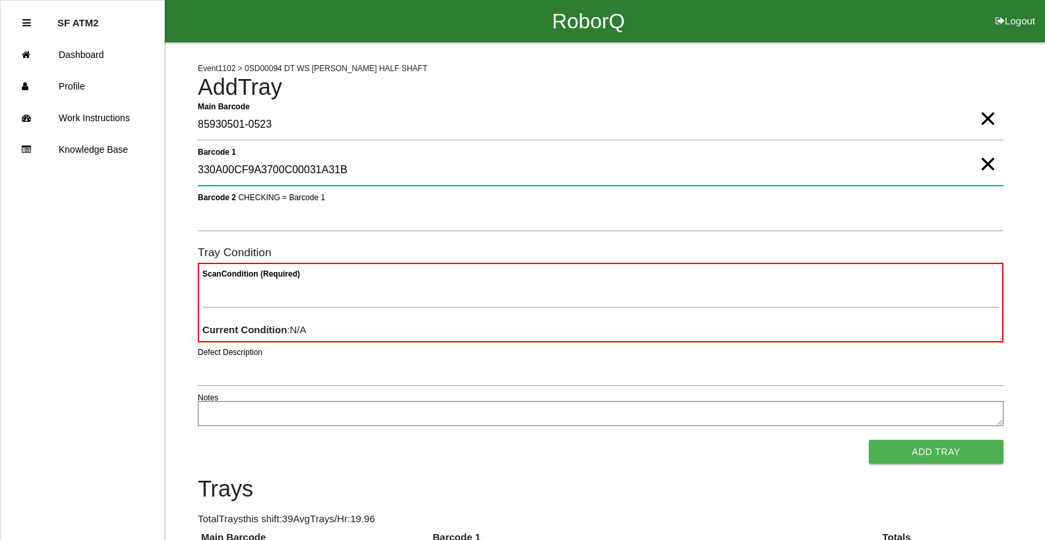
type 1 "330A00CF9A3700C00031A31B"
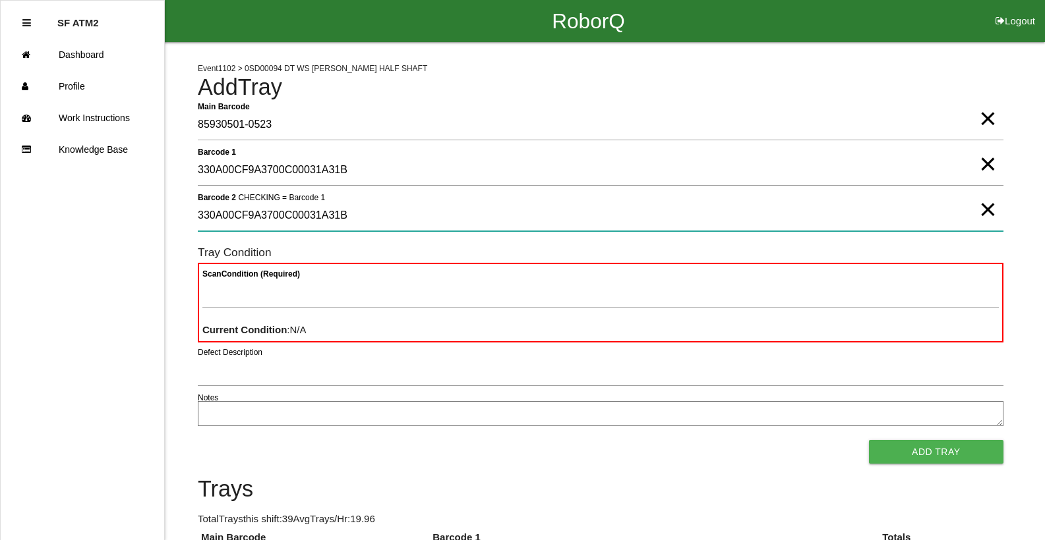
type 2 "330A00CF9A3700C00031A31B"
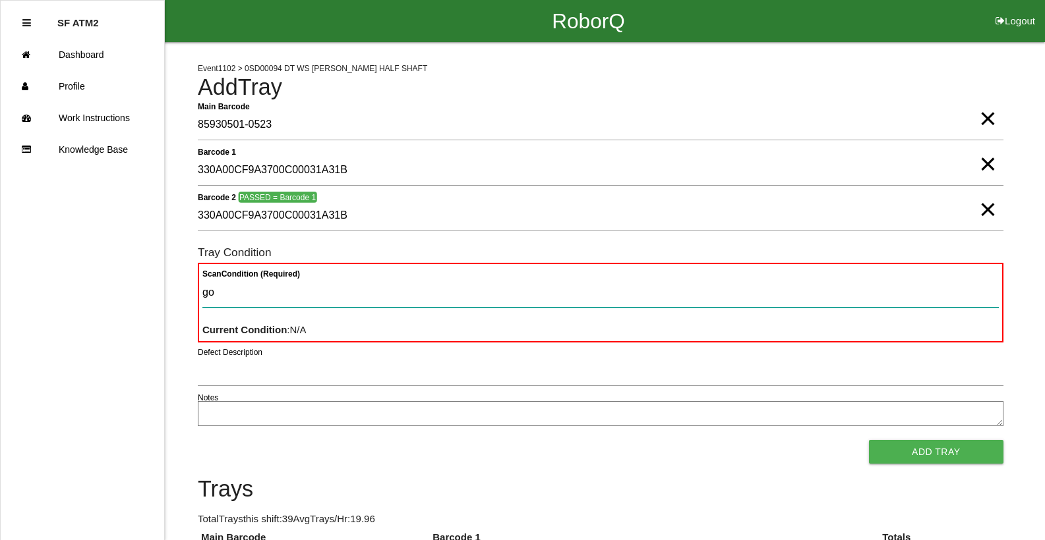
type Condition "goo"
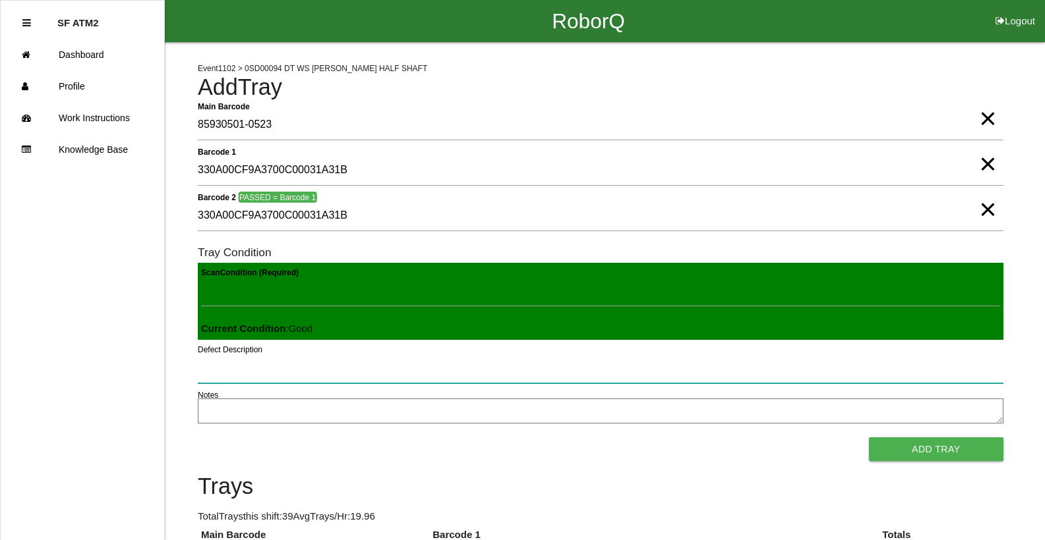
click at [869, 438] on button "Add Tray" at bounding box center [936, 450] width 134 height 24
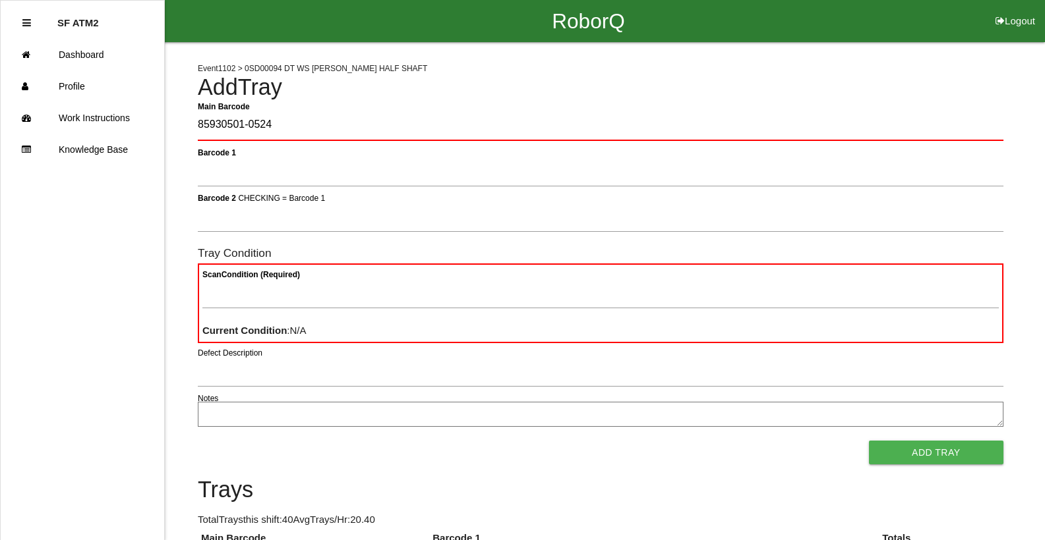
type Barcode "85930501-0524"
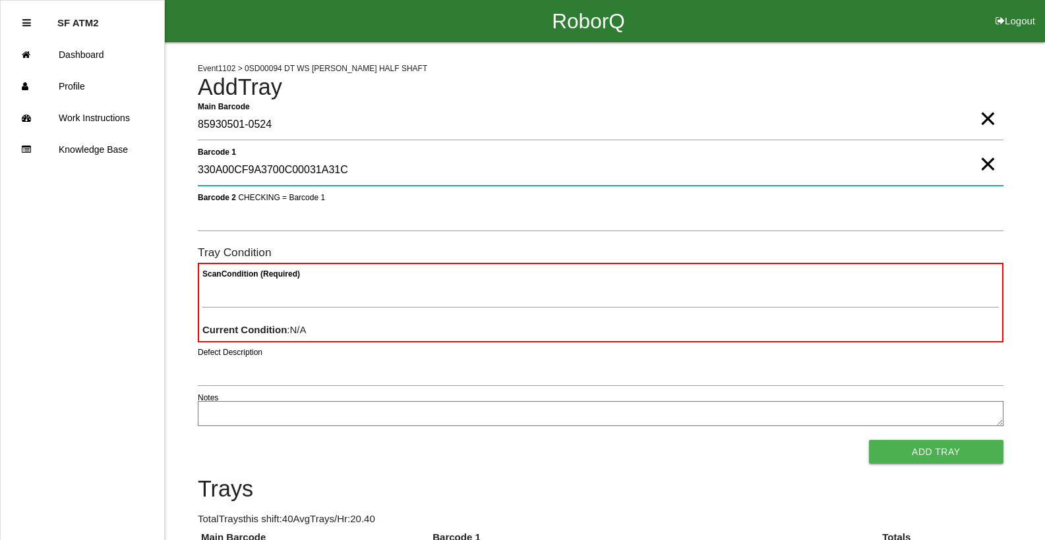
type 1 "330A00CF9A3700C00031A31C"
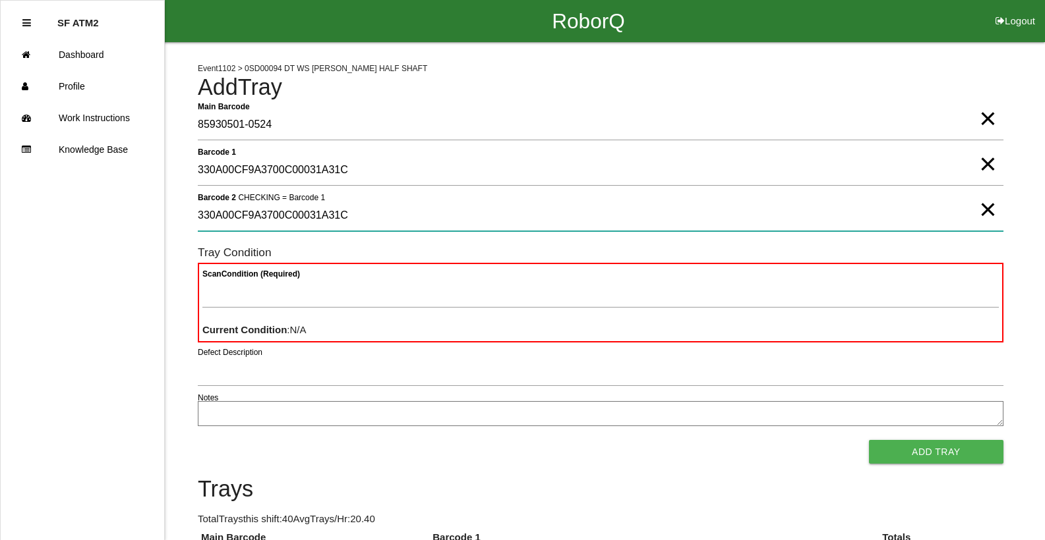
type 2 "330A00CF9A3700C00031A31C"
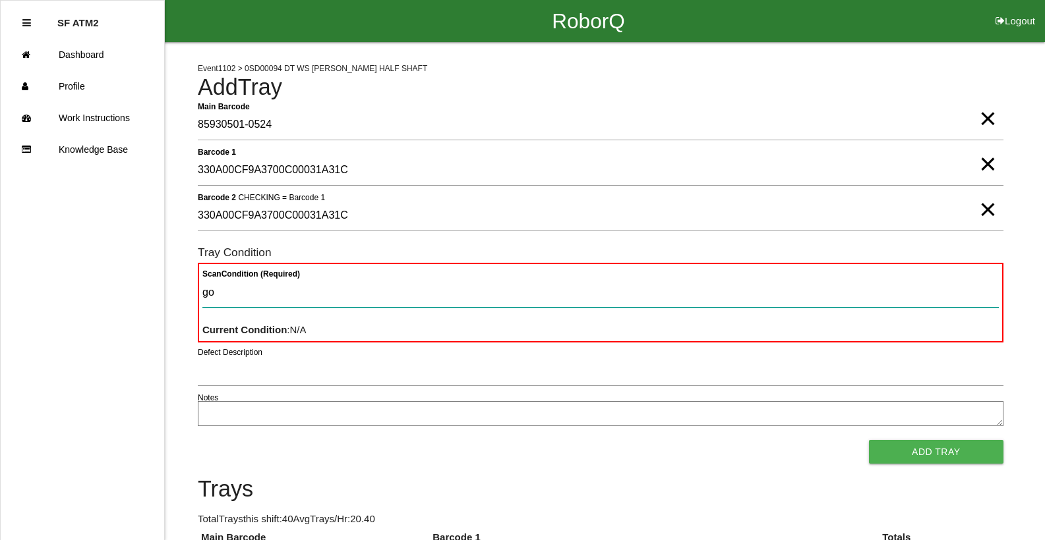
type Condition "goo"
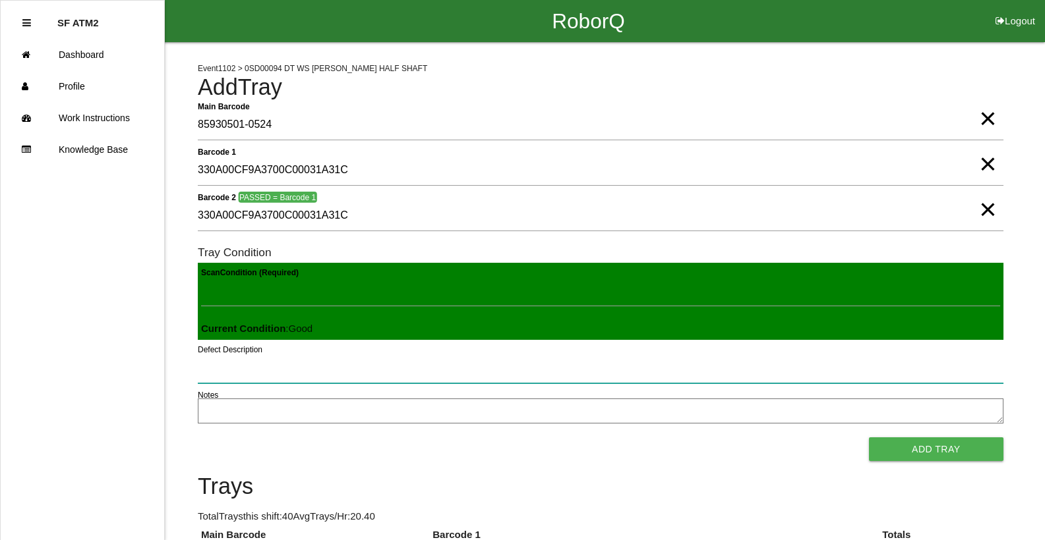
click at [869, 438] on button "Add Tray" at bounding box center [936, 450] width 134 height 24
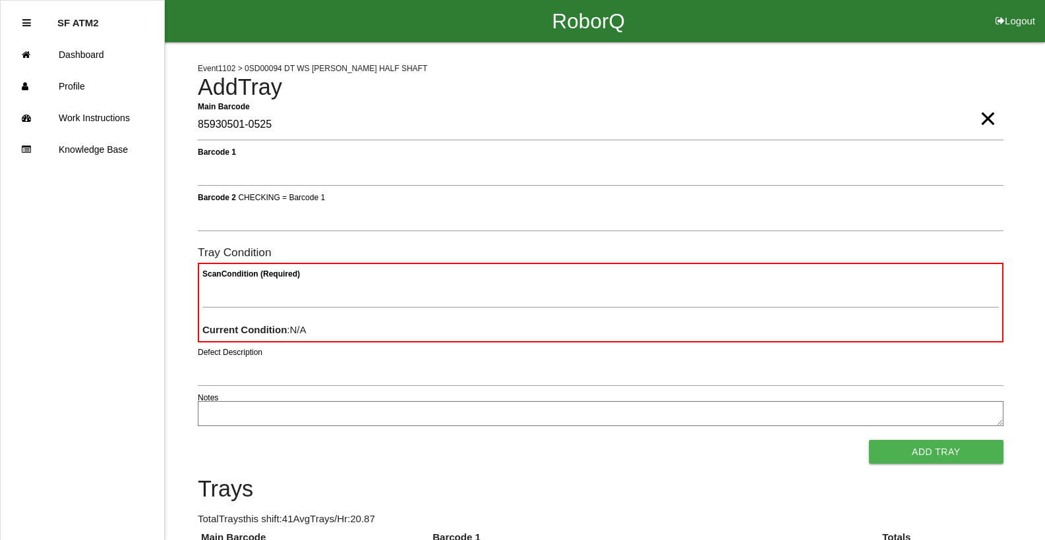
type Barcode "85930501-0525"
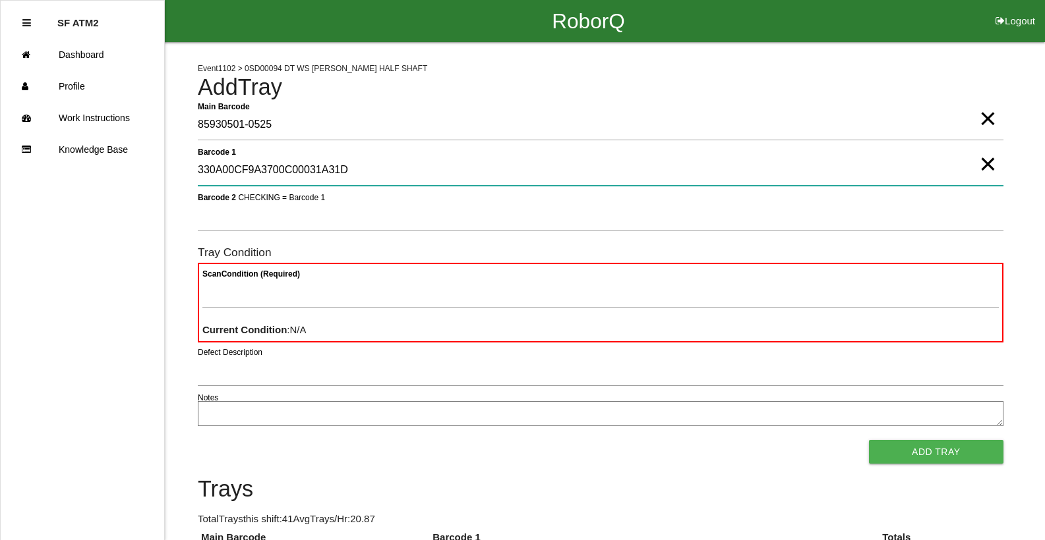
type 1 "330A00CF9A3700C00031A31D"
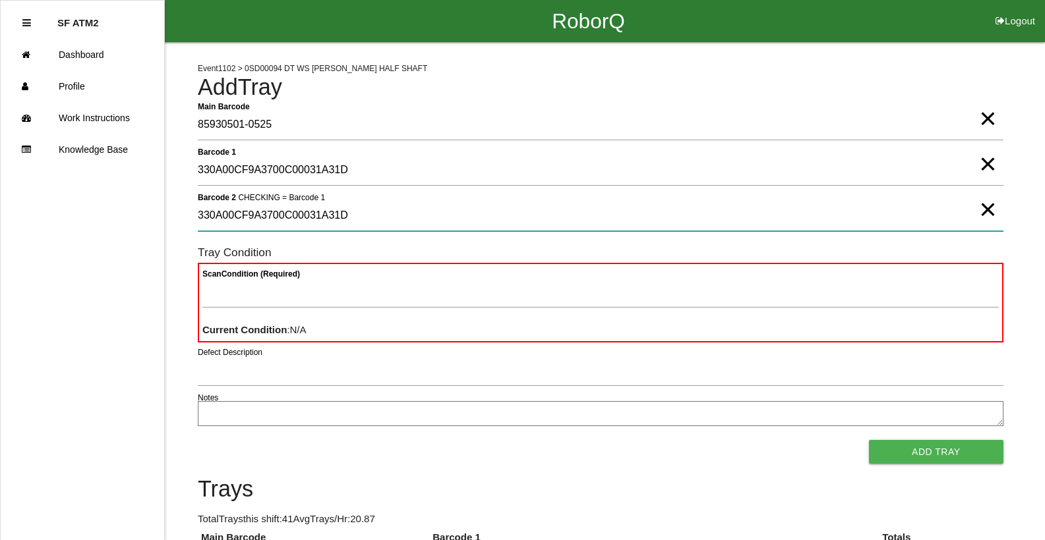
type 2 "330A00CF9A3700C00031A31D"
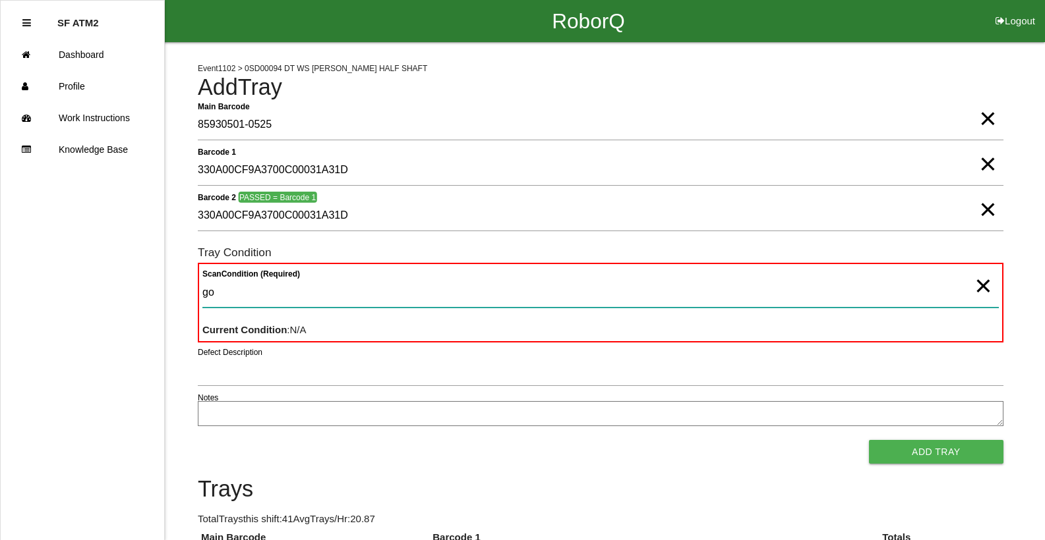
type Condition "goo"
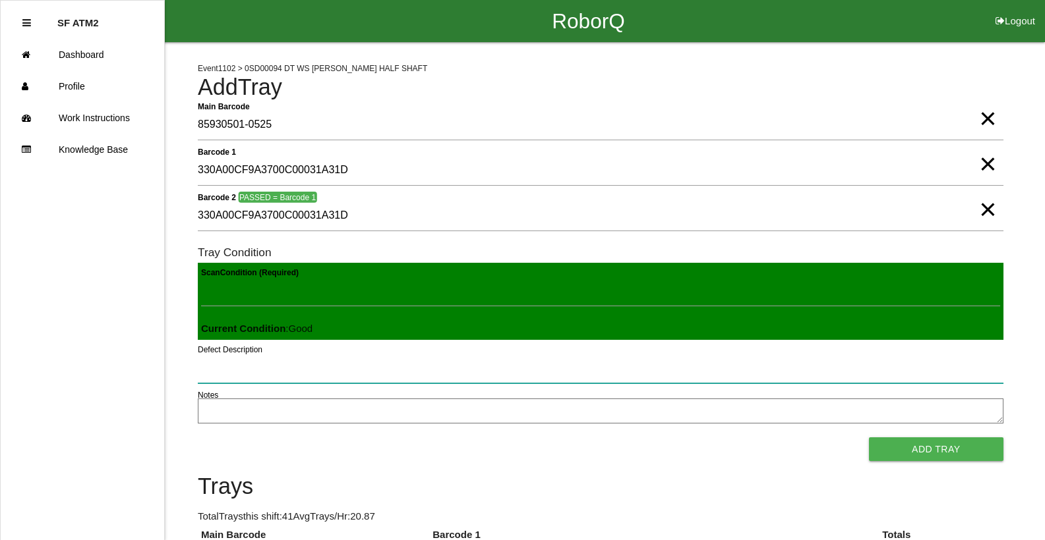
click at [869, 438] on button "Add Tray" at bounding box center [936, 450] width 134 height 24
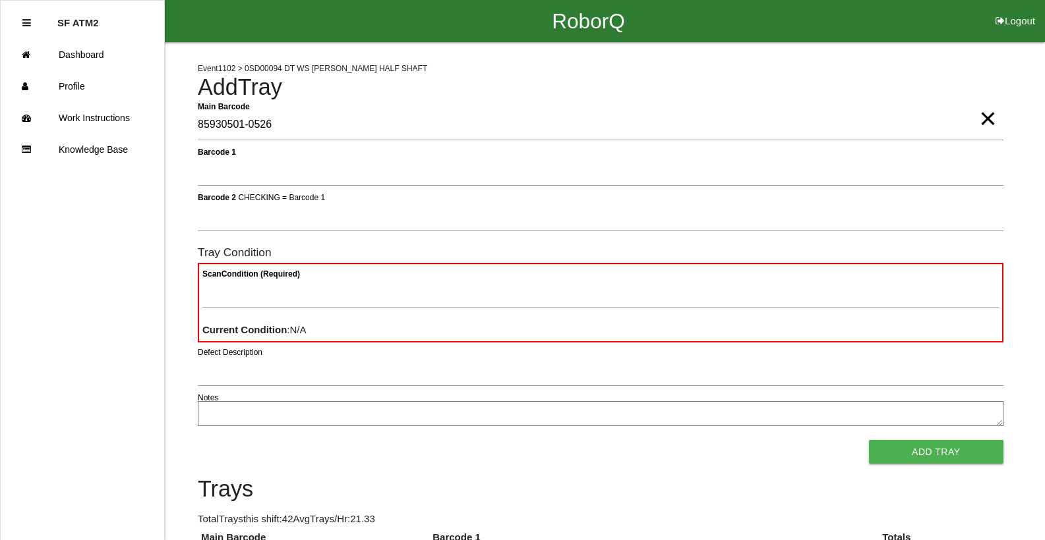
type Barcode "85930501-0526"
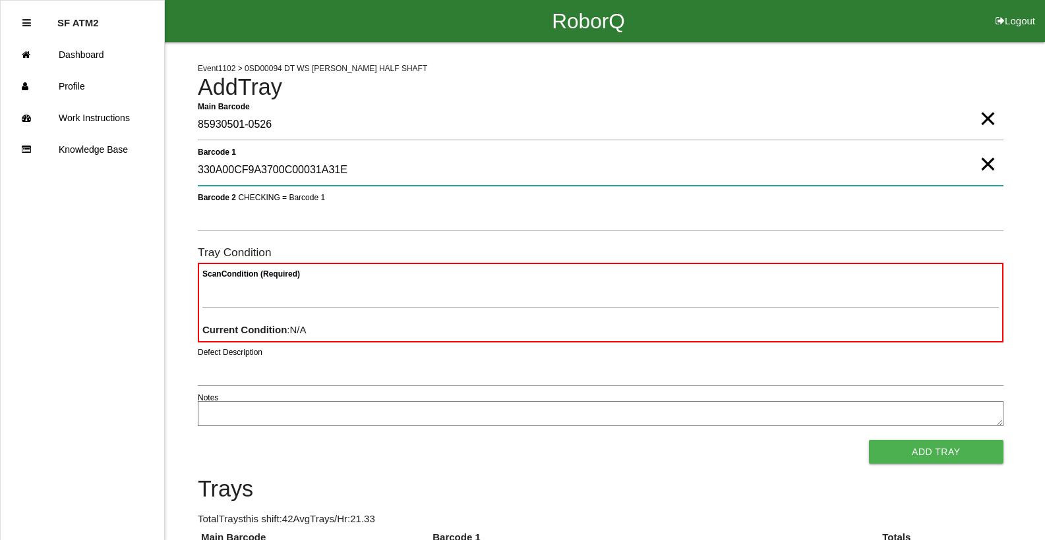
type 1 "330A00CF9A3700C00031A31E"
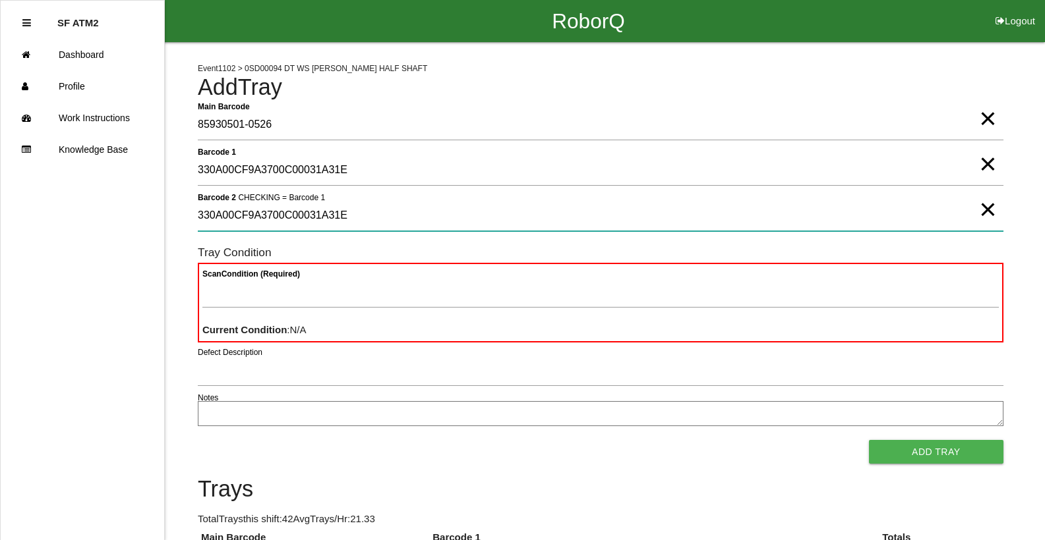
type 2 "330A00CF9A3700C00031A31E"
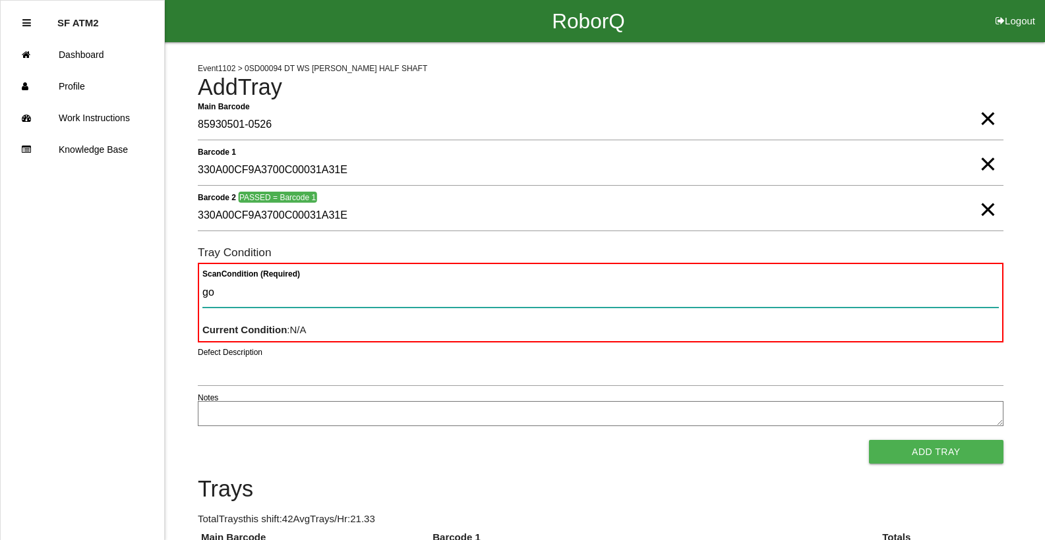
type Condition "goo"
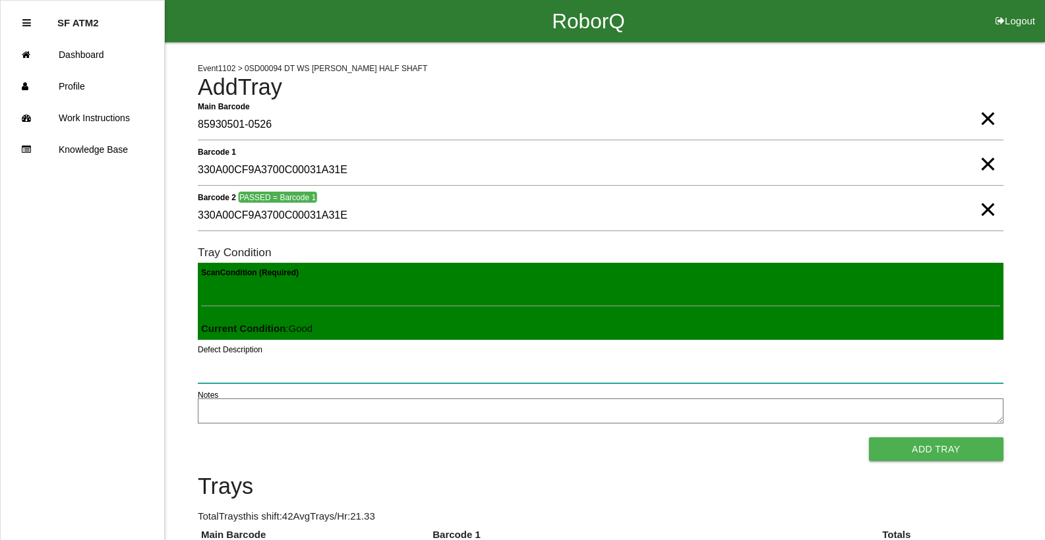
click at [869, 438] on button "Add Tray" at bounding box center [936, 450] width 134 height 24
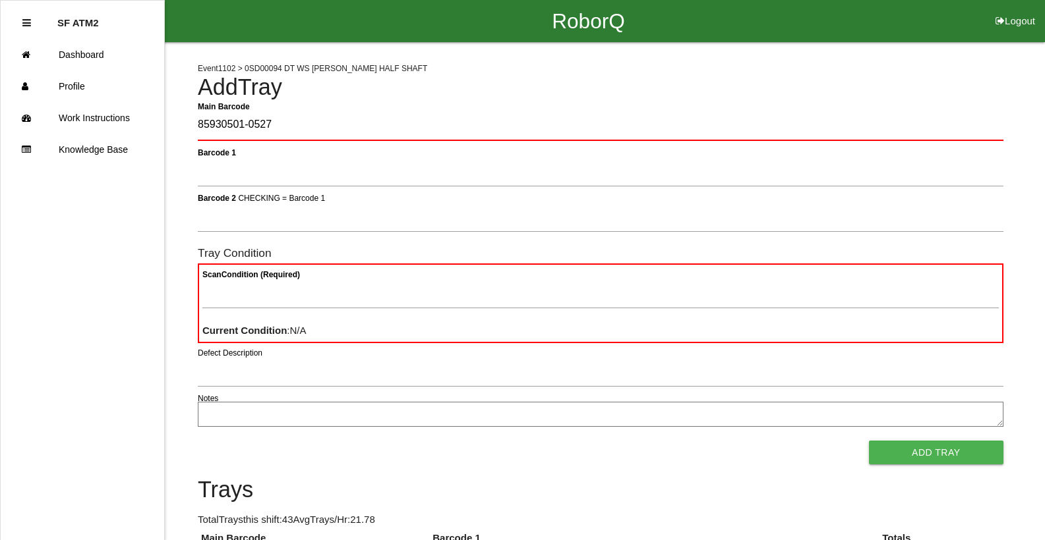
type Barcode "85930501-0527"
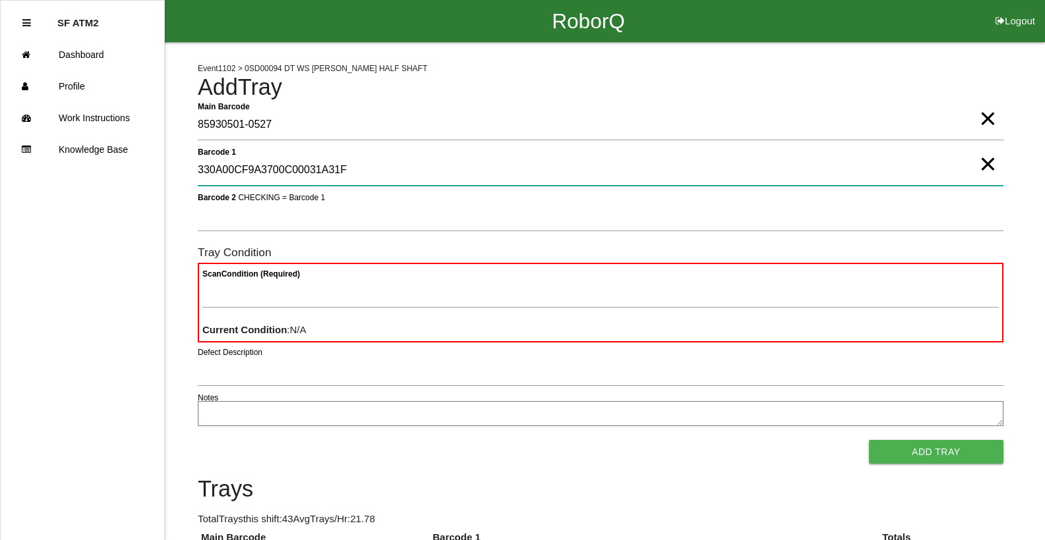
type 1 "330A00CF9A3700C00031A31F"
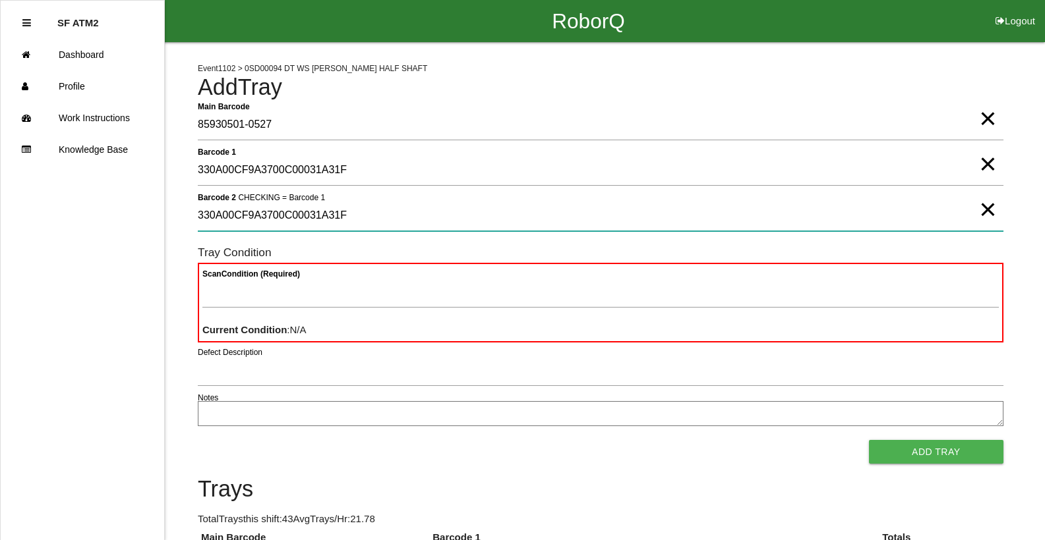
type 2 "330A00CF9A3700C00031A31F"
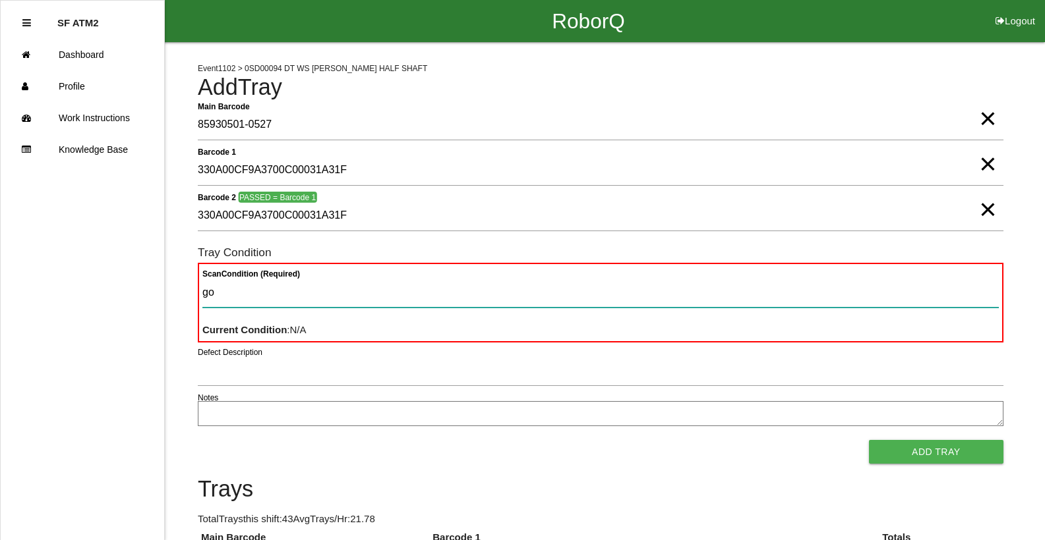
type Condition "goo"
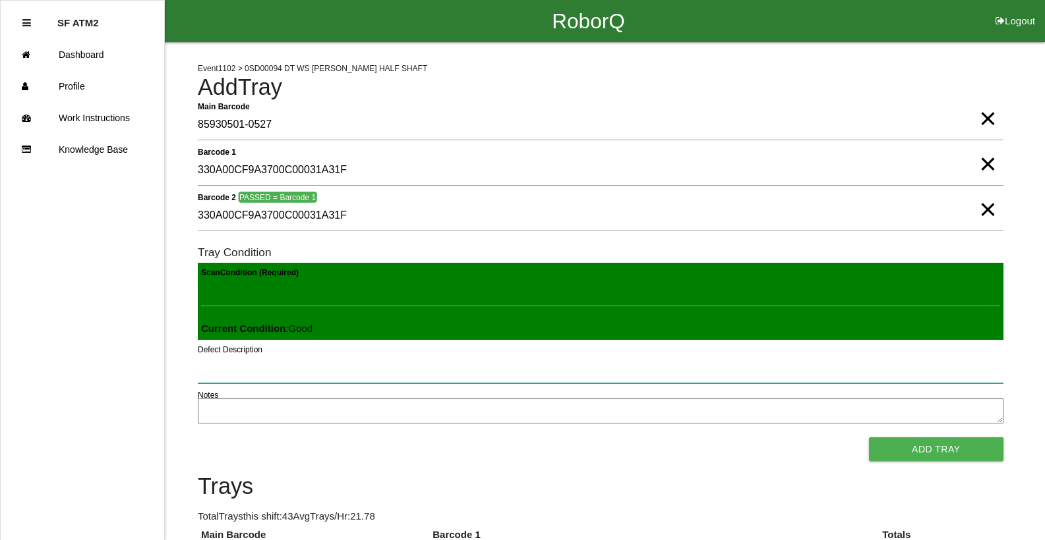
click at [869, 438] on button "Add Tray" at bounding box center [936, 450] width 134 height 24
